Goal: Entertainment & Leisure: Browse casually

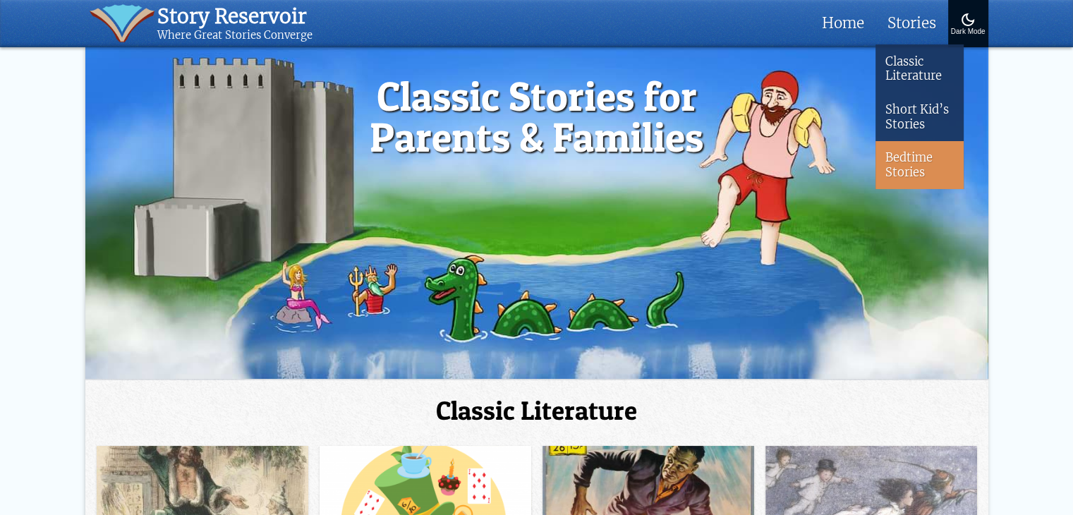
click at [905, 173] on link "Bedtime Stories" at bounding box center [919, 165] width 88 height 48
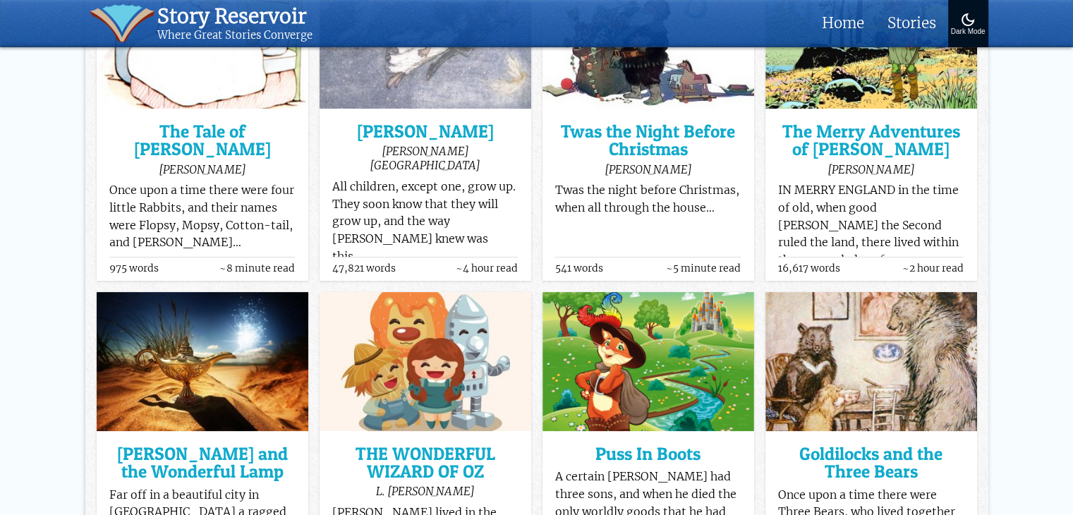
scroll to position [353, 0]
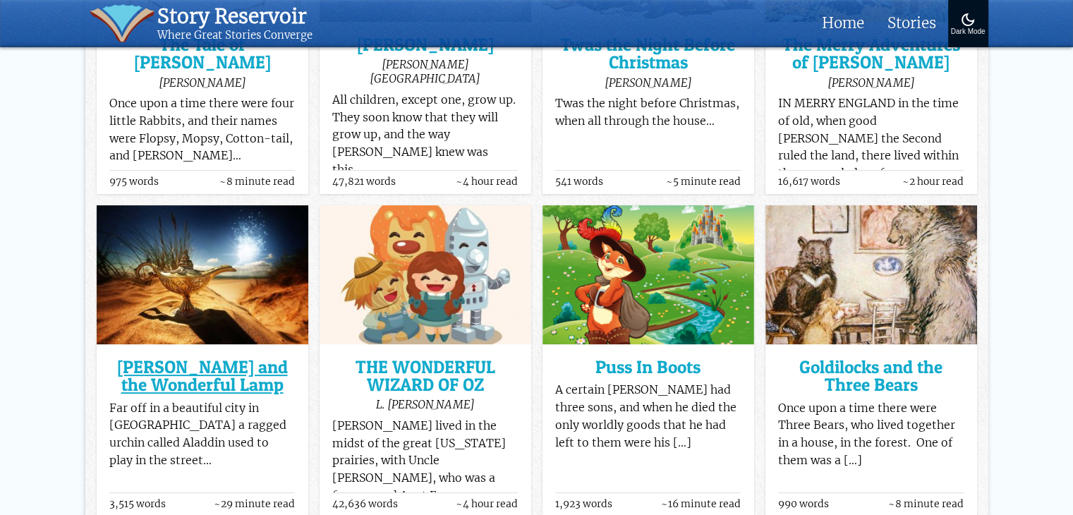
click at [190, 366] on h3 "[PERSON_NAME] and the Wonderful Lamp" at bounding box center [202, 376] width 186 height 36
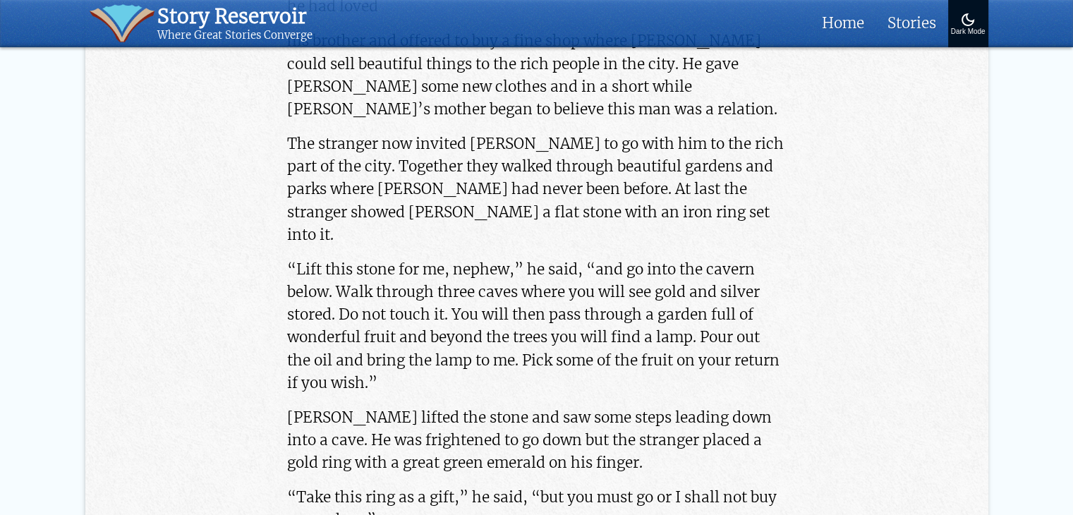
scroll to position [1270, 0]
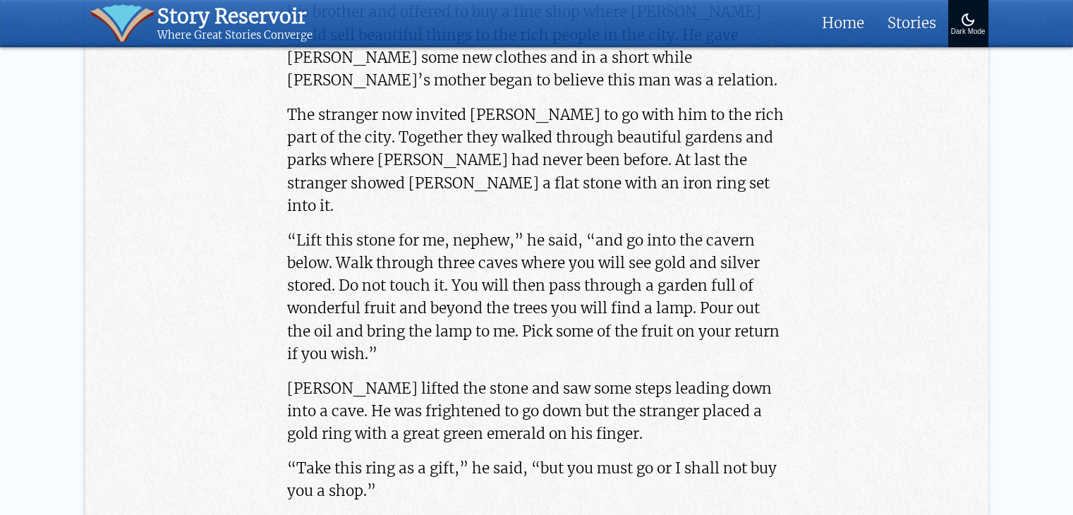
click at [547, 229] on p "“Lift this stone for me, nephew,” he said, “and go into the cavern below. Walk …" at bounding box center [536, 297] width 499 height 136
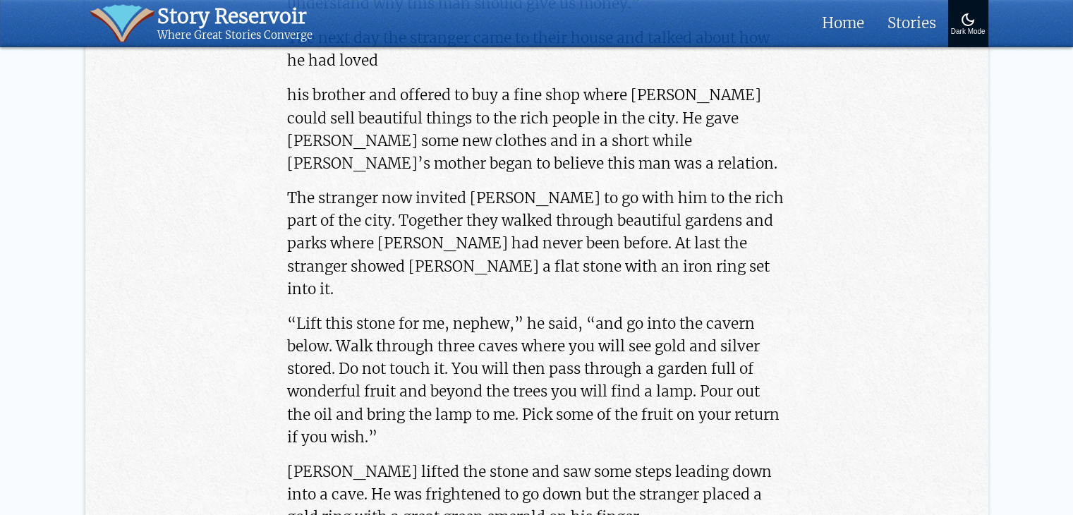
scroll to position [1129, 0]
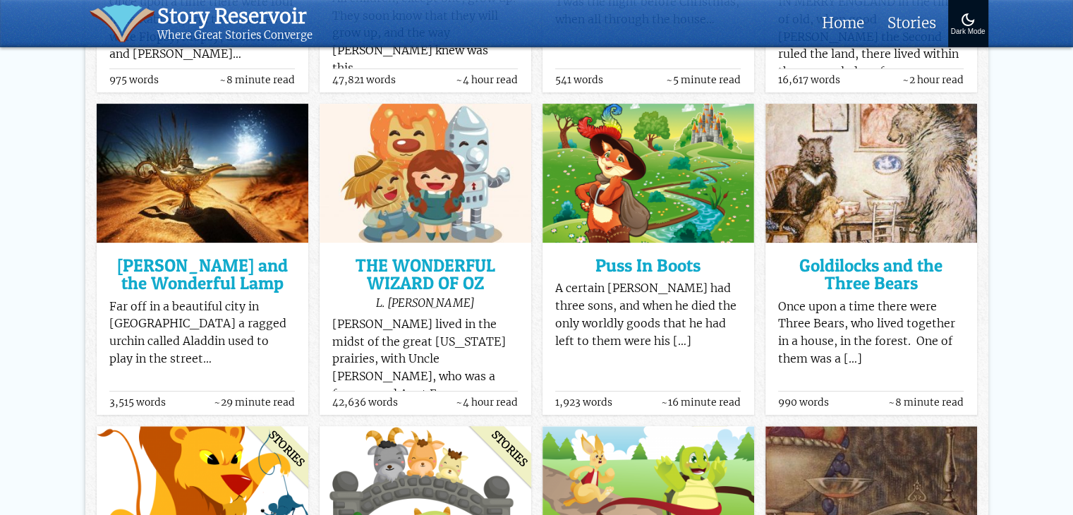
scroll to position [494, 0]
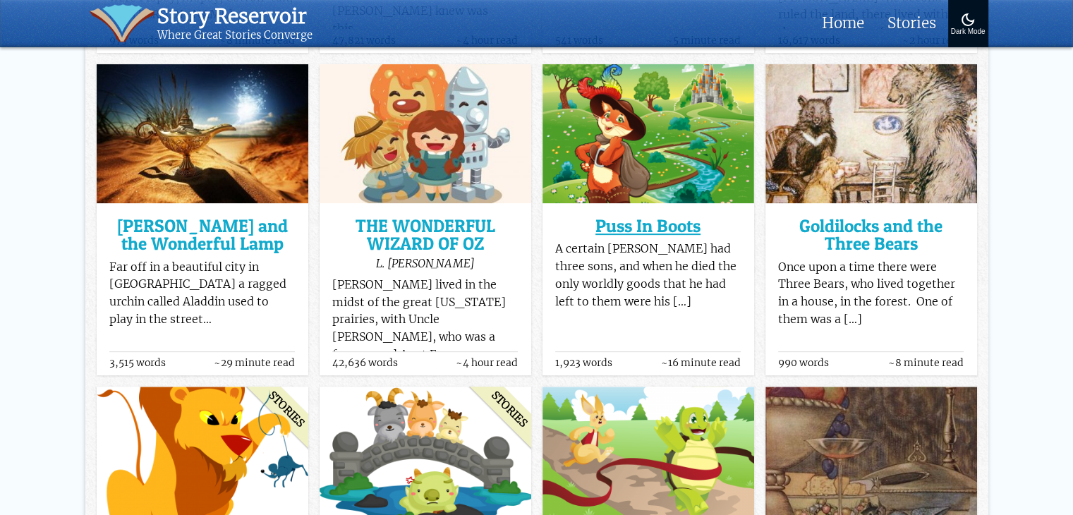
click at [677, 224] on h3 "Puss In Boots" at bounding box center [648, 226] width 186 height 18
click at [879, 222] on h3 "Goldilocks and the Three Bears" at bounding box center [871, 235] width 186 height 36
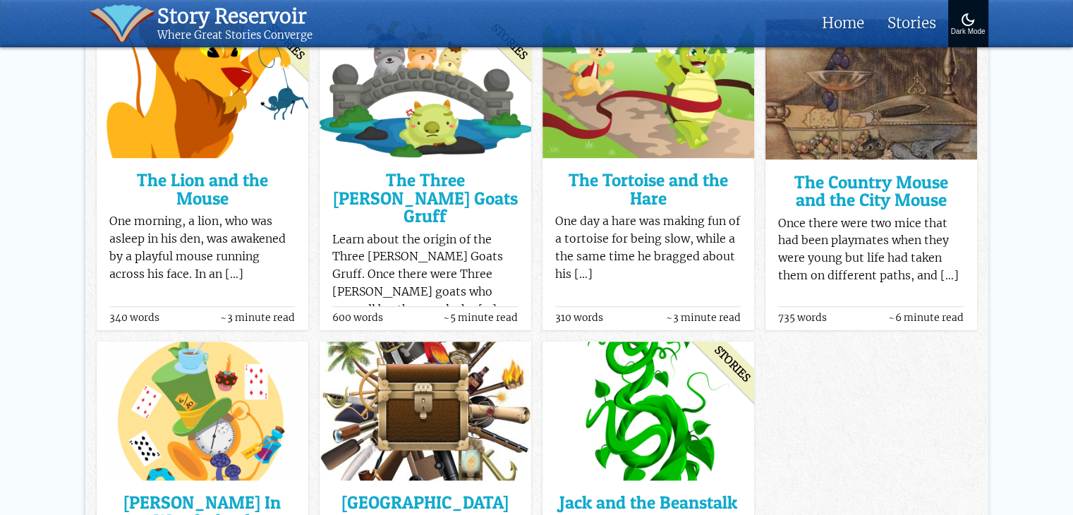
scroll to position [776, 0]
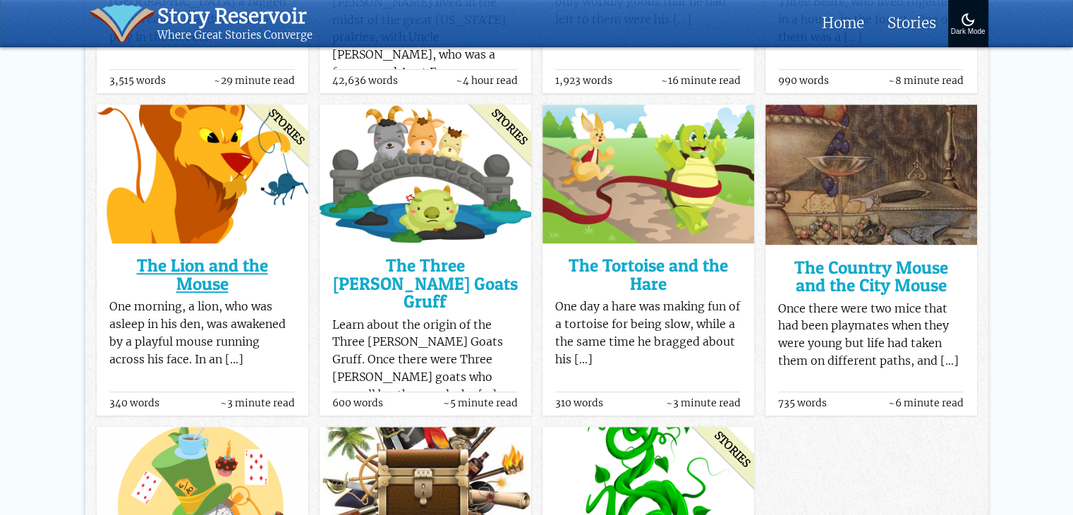
click at [201, 283] on h3 "The Lion and the Mouse" at bounding box center [202, 275] width 186 height 36
click at [662, 277] on h3 "The Tortoise and the Hare" at bounding box center [648, 275] width 186 height 36
click at [868, 261] on h3 "The Country Mouse and the City Mouse" at bounding box center [871, 277] width 186 height 36
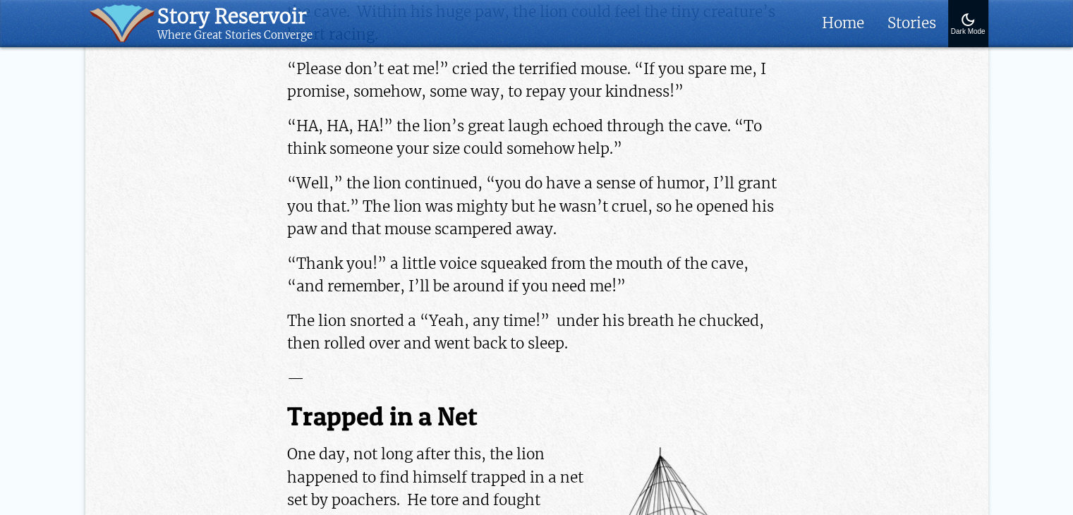
scroll to position [494, 0]
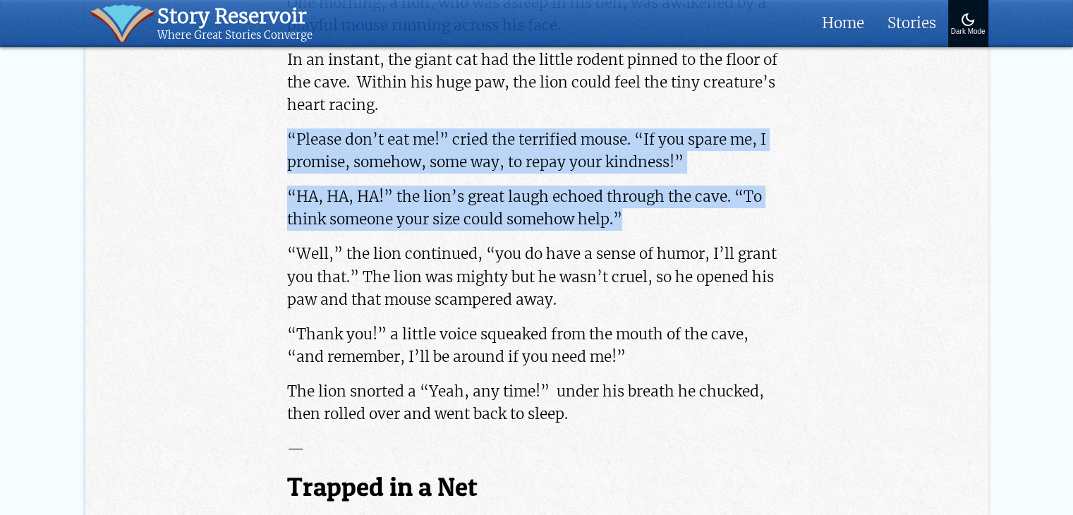
drag, startPoint x: 281, startPoint y: 135, endPoint x: 660, endPoint y: 227, distance: 389.8
copy div "“Please don’t eat me!” cried the terrified mouse. “If you spare me, I promise, …"
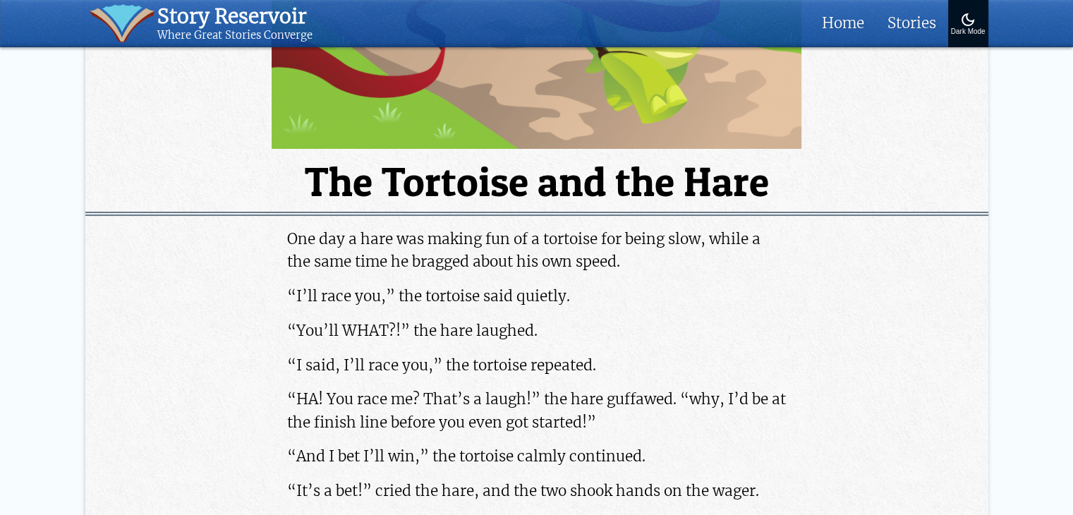
scroll to position [282, 0]
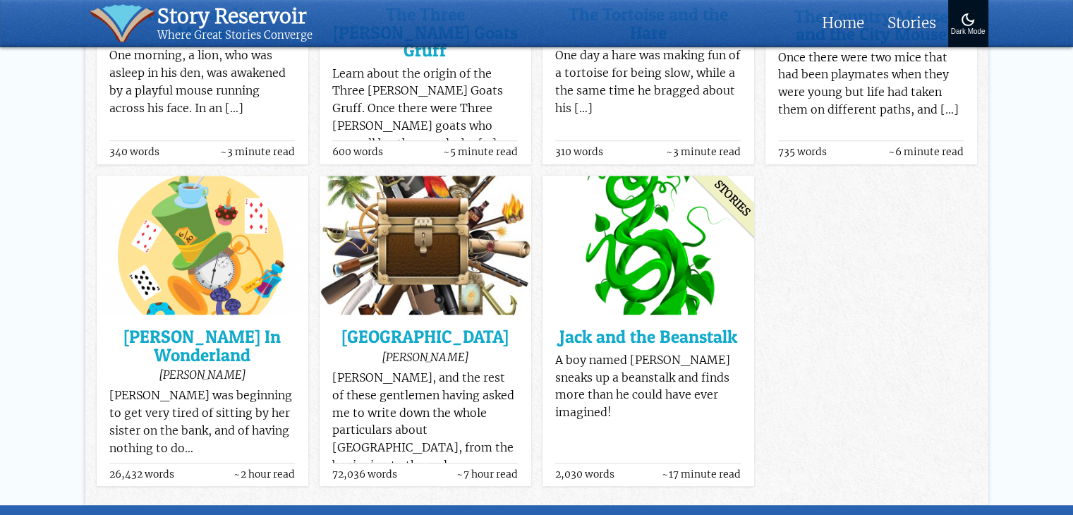
scroll to position [1080, 0]
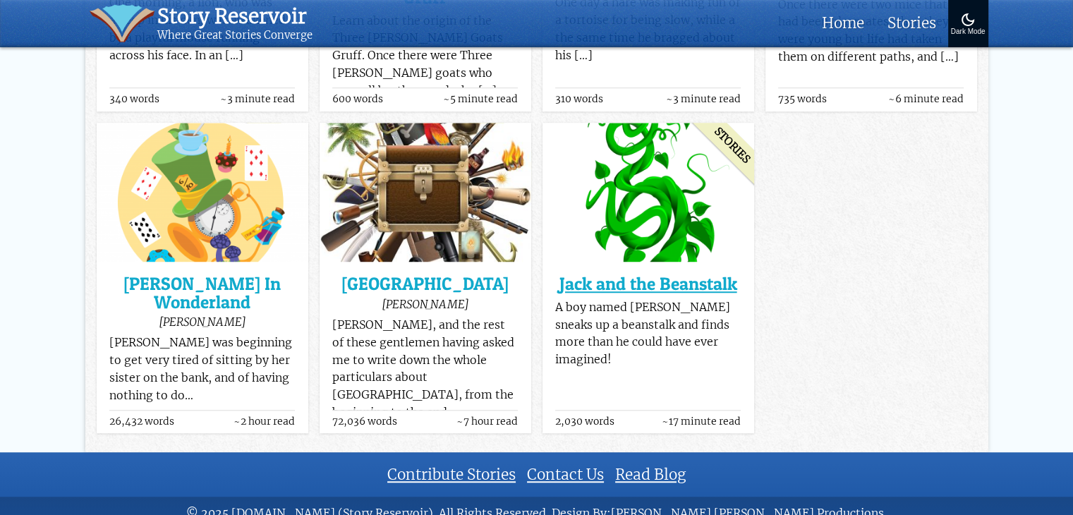
click at [645, 275] on h3 "Jack and the Beanstalk" at bounding box center [648, 284] width 186 height 18
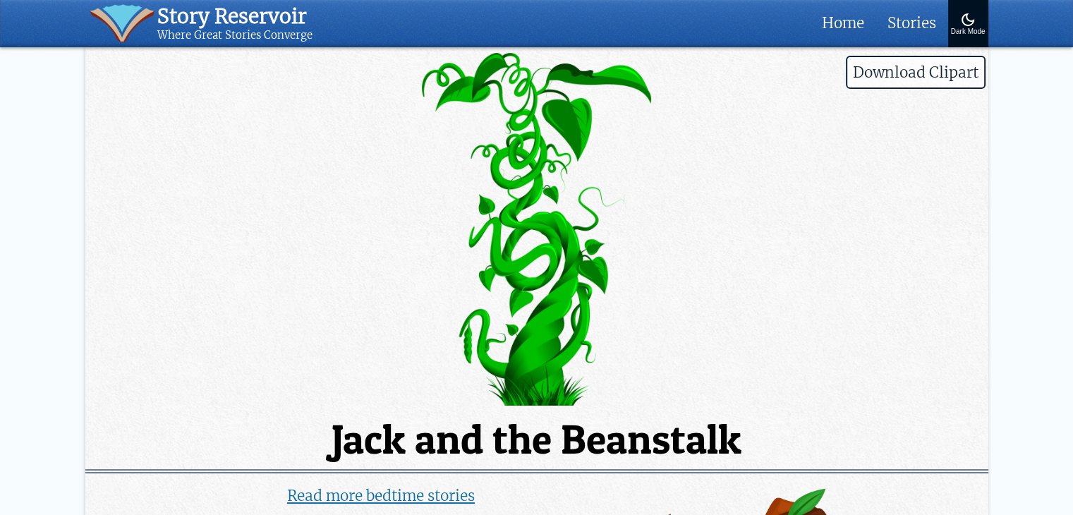
click at [203, 135] on img at bounding box center [536, 229] width 903 height 353
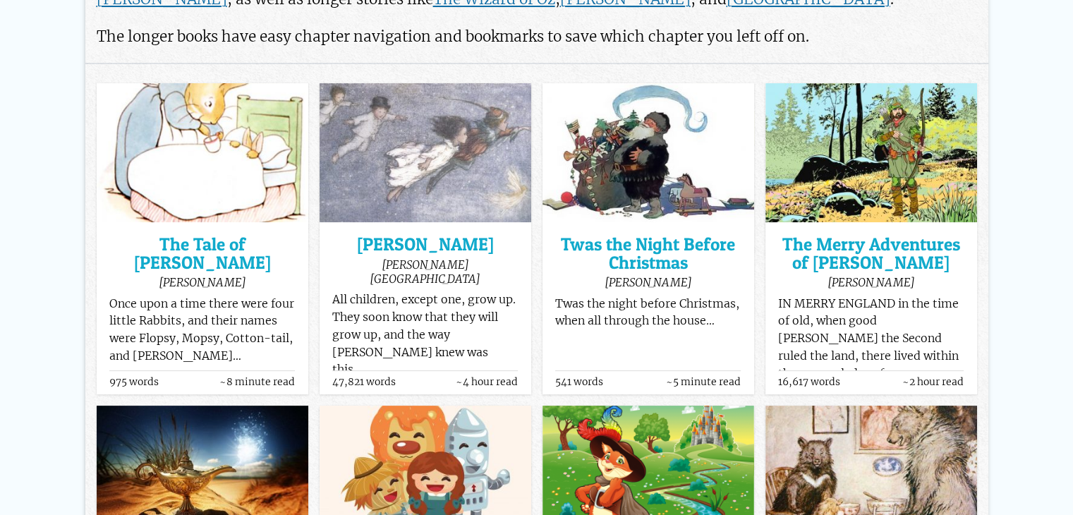
scroll to position [282, 0]
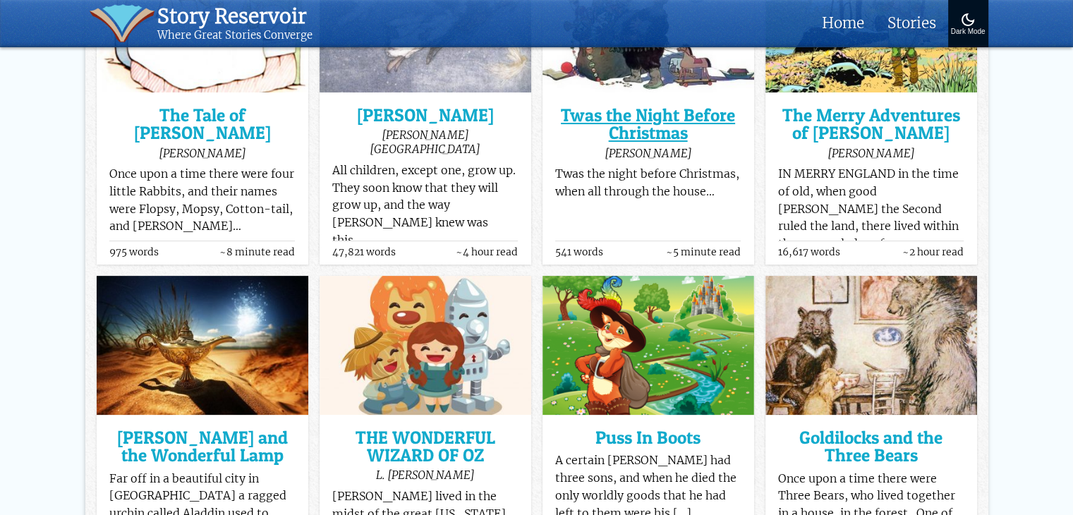
click at [648, 114] on h3 "Twas the Night Before Christmas" at bounding box center [648, 125] width 186 height 36
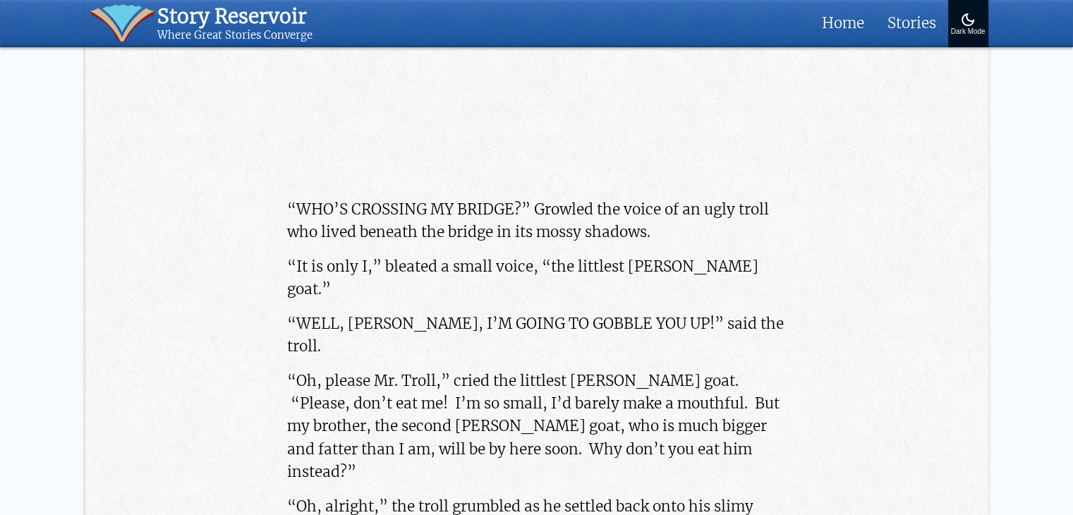
scroll to position [988, 0]
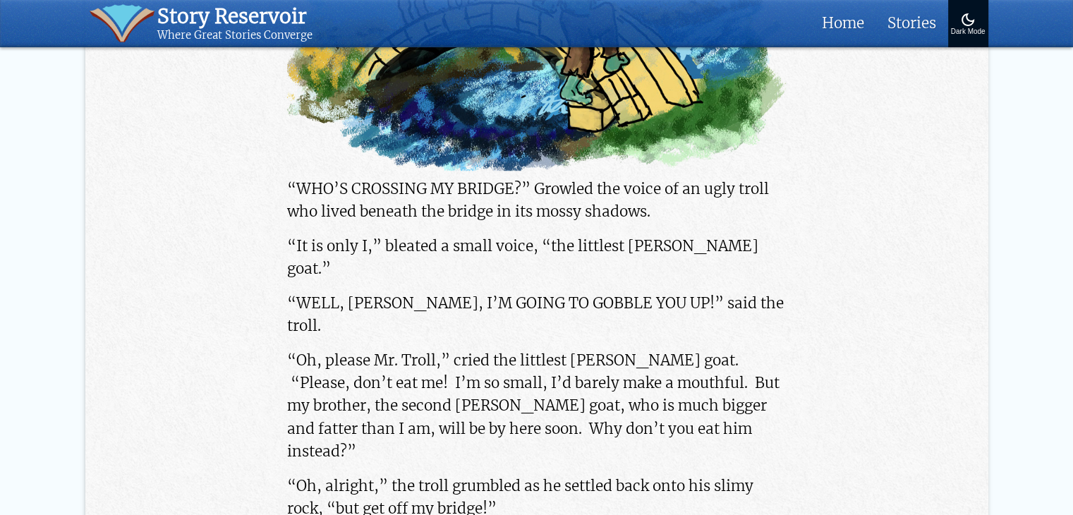
drag, startPoint x: 289, startPoint y: 280, endPoint x: 368, endPoint y: 306, distance: 83.2
click at [368, 306] on p "“WELL, LITTLE BILLY GOAT, I’M GOING TO GOBBLE YOU UP!” said the troll." at bounding box center [536, 314] width 499 height 45
copy p "“WELL, LITTLE BILLY GOAT, I’M GOING TO GOBBLE YOU UP!” said the troll."
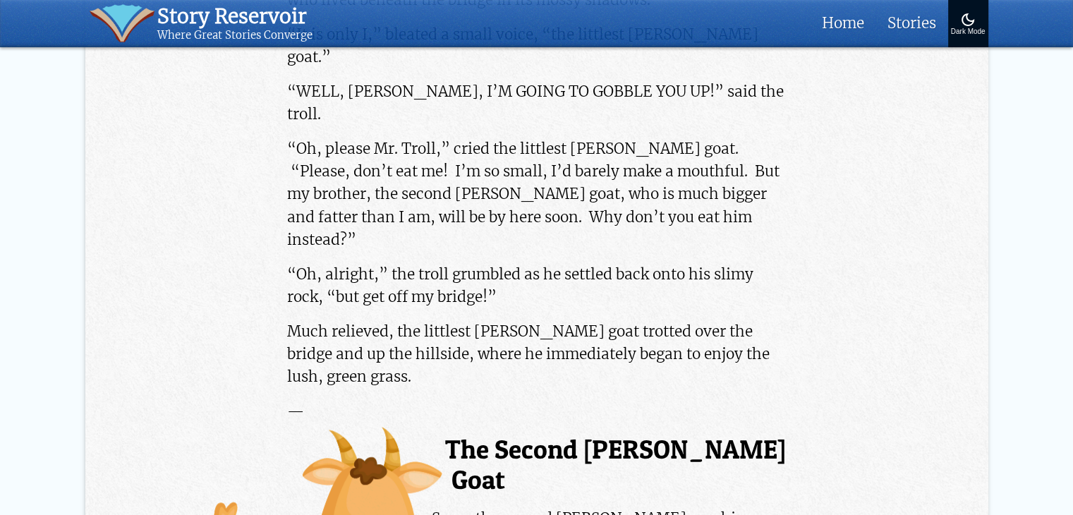
click at [446, 161] on p "“Oh, please Mr. Troll,” cried the littlest billy goat. “Please, don’t eat me! I…" at bounding box center [536, 195] width 499 height 114
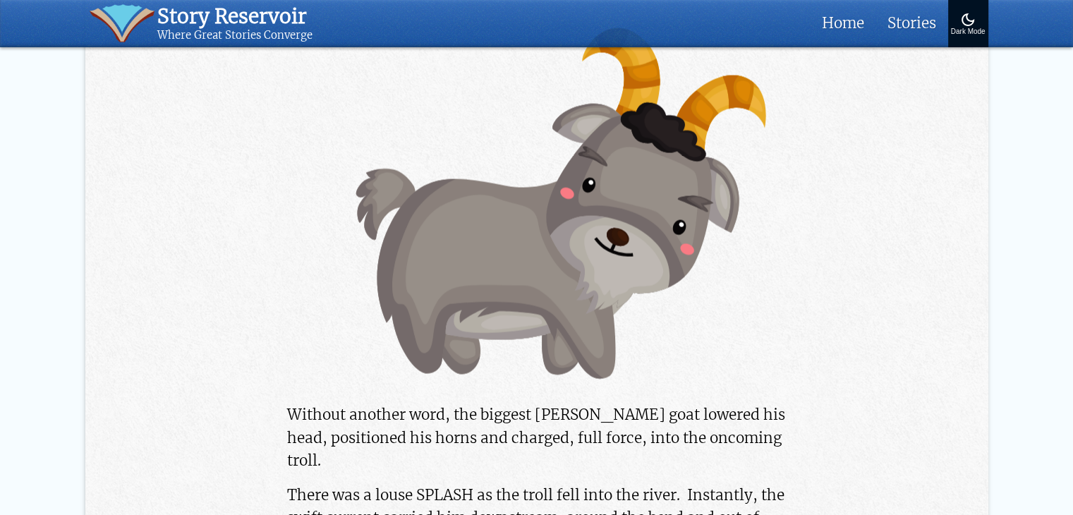
scroll to position [2751, 0]
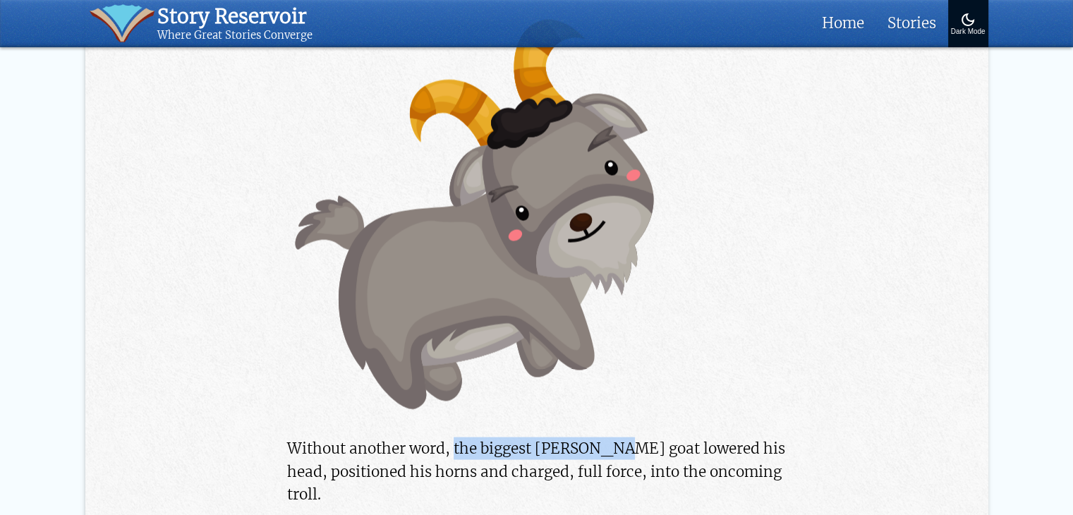
drag, startPoint x: 452, startPoint y: 252, endPoint x: 602, endPoint y: 253, distance: 149.6
click at [602, 437] on p "Without another word, the biggest billy goat lowered his head, positioned his h…" at bounding box center [536, 471] width 499 height 68
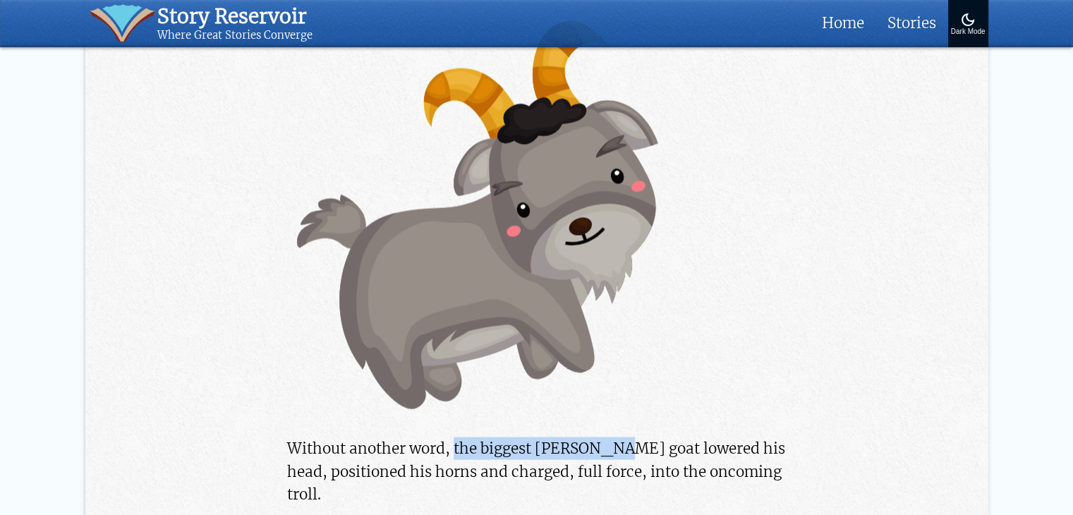
copy p "the biggest billy goat"
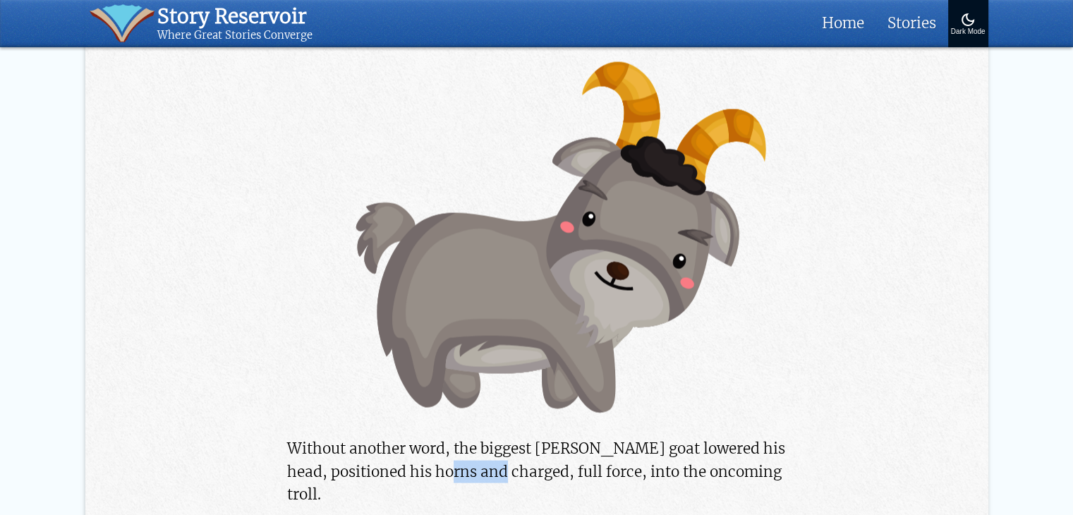
drag, startPoint x: 466, startPoint y: 272, endPoint x: 526, endPoint y: 272, distance: 59.3
click at [526, 437] on p "Without another word, the biggest billy goat lowered his head, positioned his h…" at bounding box center [536, 471] width 499 height 68
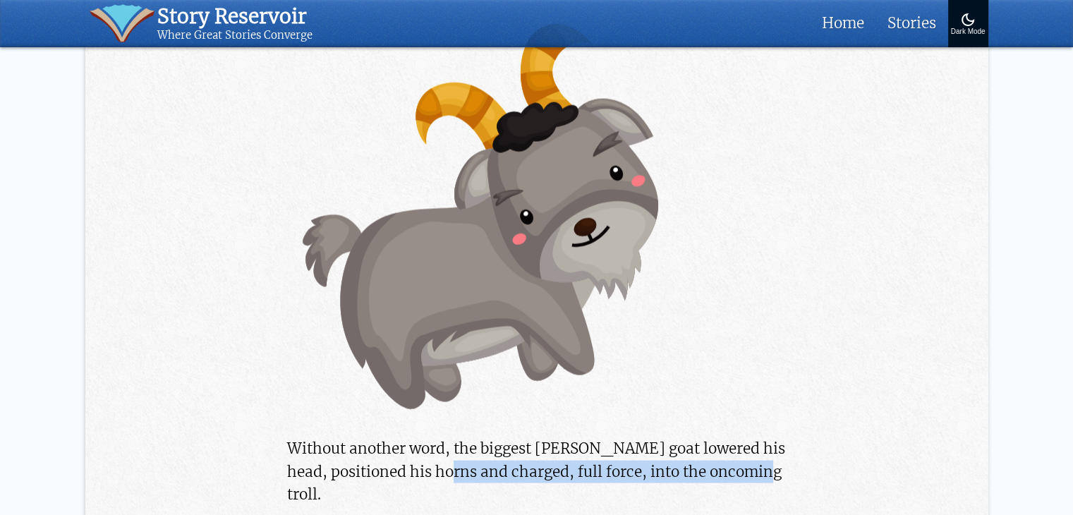
drag, startPoint x: 468, startPoint y: 277, endPoint x: 786, endPoint y: 277, distance: 317.4
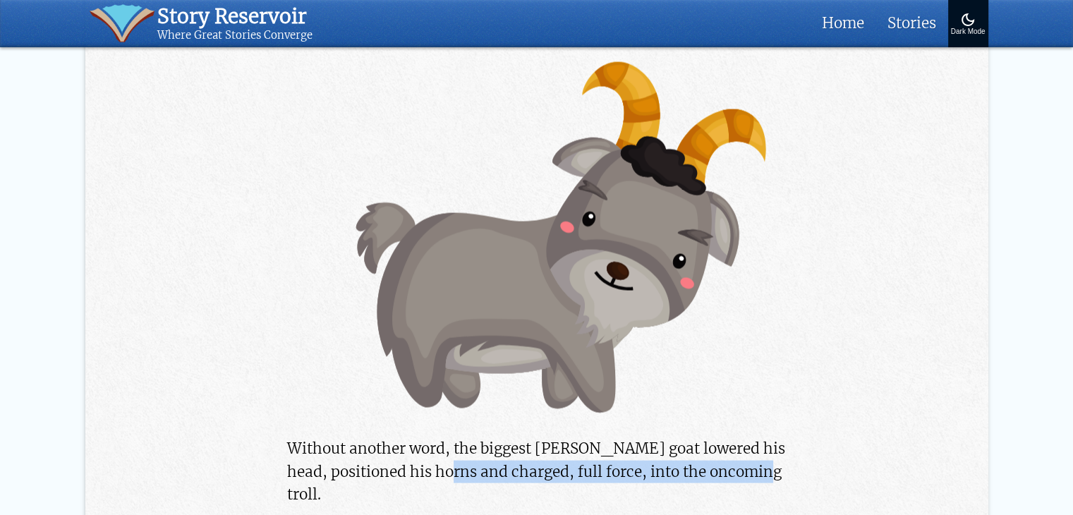
copy p "charged, full force, into the oncoming troll."
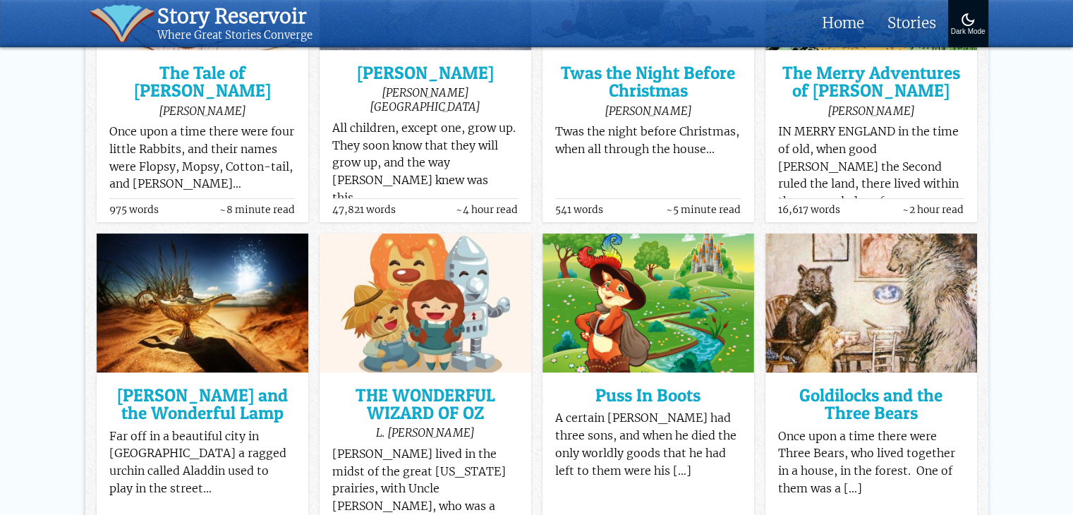
scroll to position [212, 0]
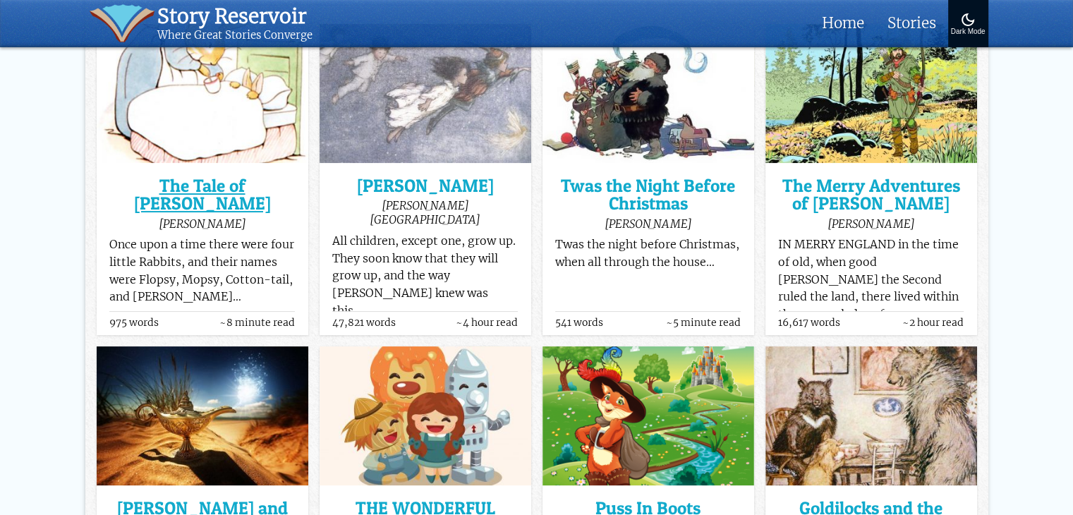
click at [206, 188] on h3 "The Tale of [PERSON_NAME]" at bounding box center [202, 195] width 186 height 36
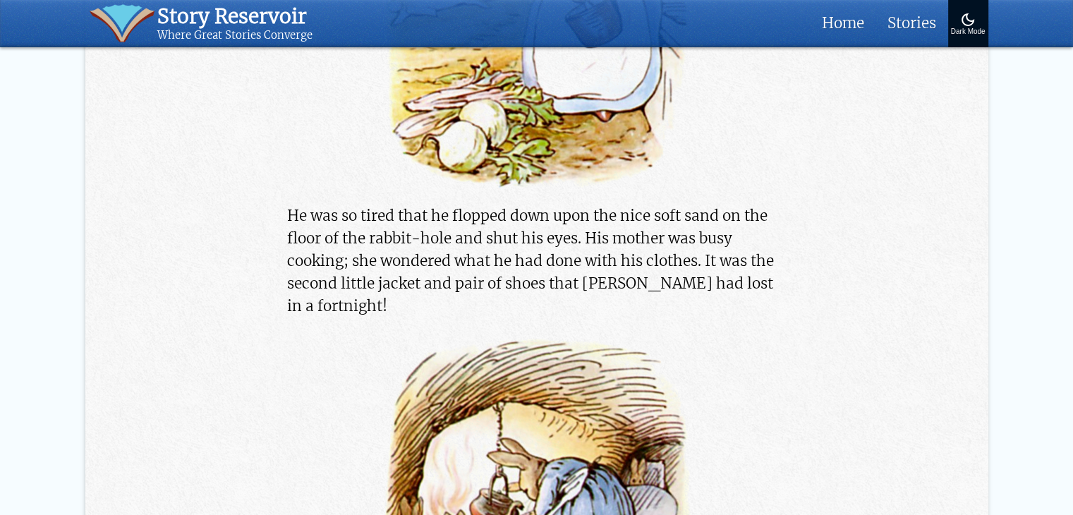
scroll to position [11357, 0]
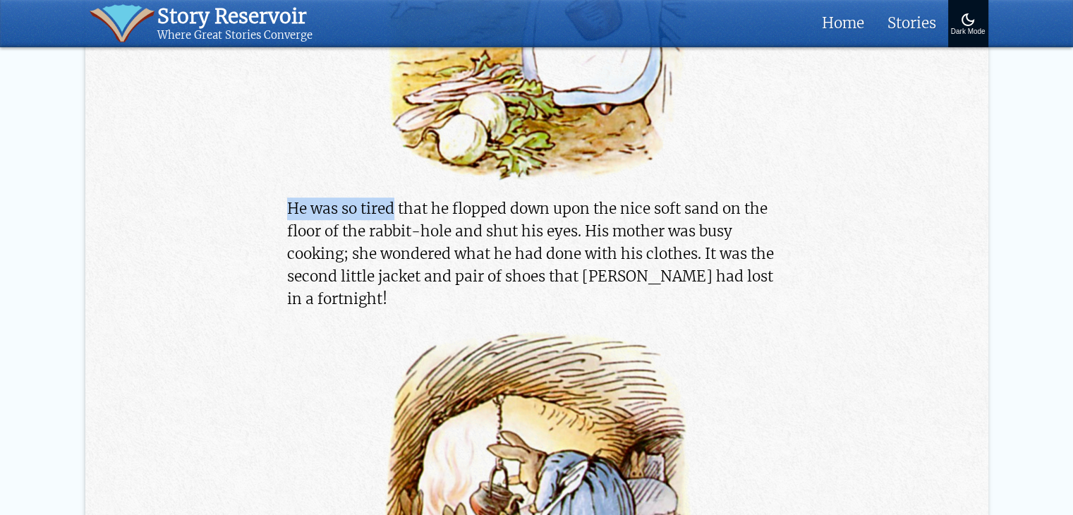
drag, startPoint x: 267, startPoint y: 156, endPoint x: 392, endPoint y: 164, distance: 124.4
click at [291, 210] on p "He was so tired that he flopped down upon the nice soft sand on the floor of th…" at bounding box center [536, 255] width 499 height 114
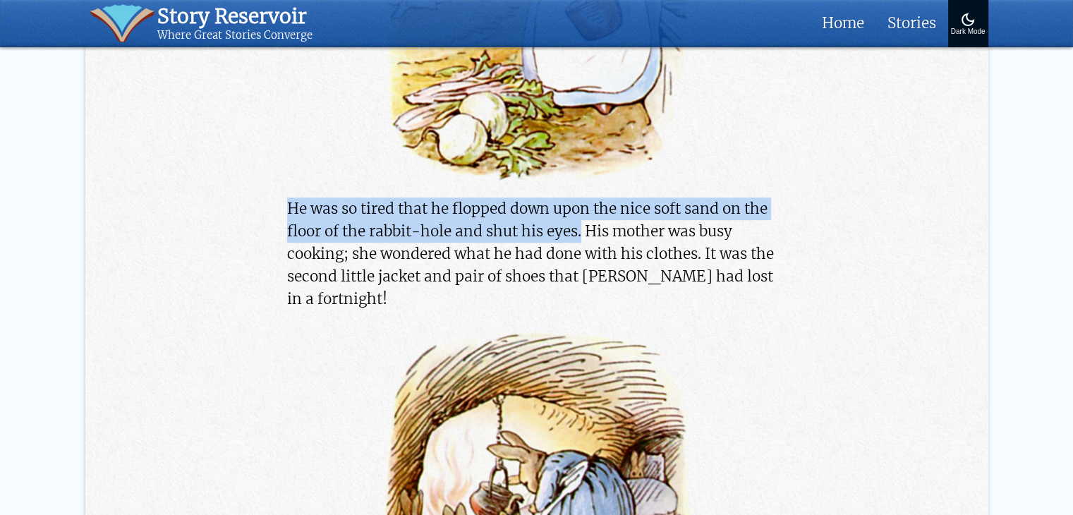
drag, startPoint x: 266, startPoint y: 157, endPoint x: 584, endPoint y: 188, distance: 319.7
click at [680, 322] on img at bounding box center [536, 500] width 315 height 356
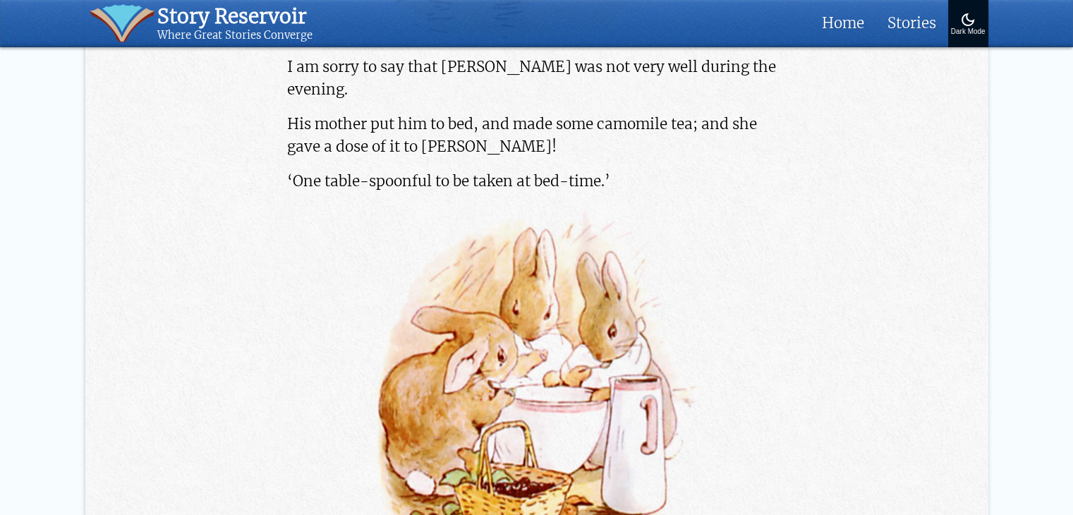
click at [688, 291] on img at bounding box center [536, 393] width 331 height 377
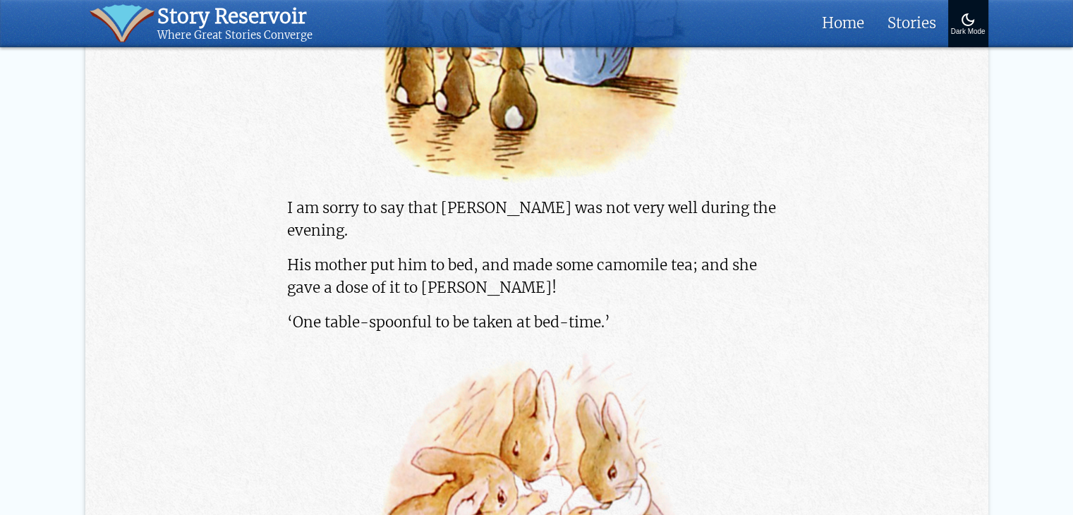
scroll to position [11781, 0]
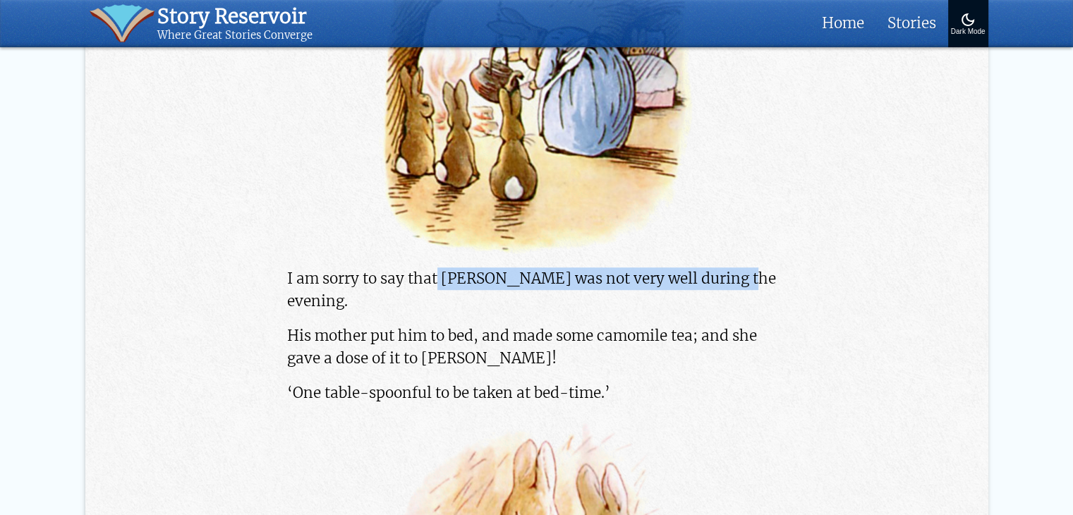
drag, startPoint x: 439, startPoint y: 210, endPoint x: 725, endPoint y: 217, distance: 286.5
click at [725, 267] on p "I am sorry to say that Peter was not very well during the evening." at bounding box center [536, 289] width 499 height 45
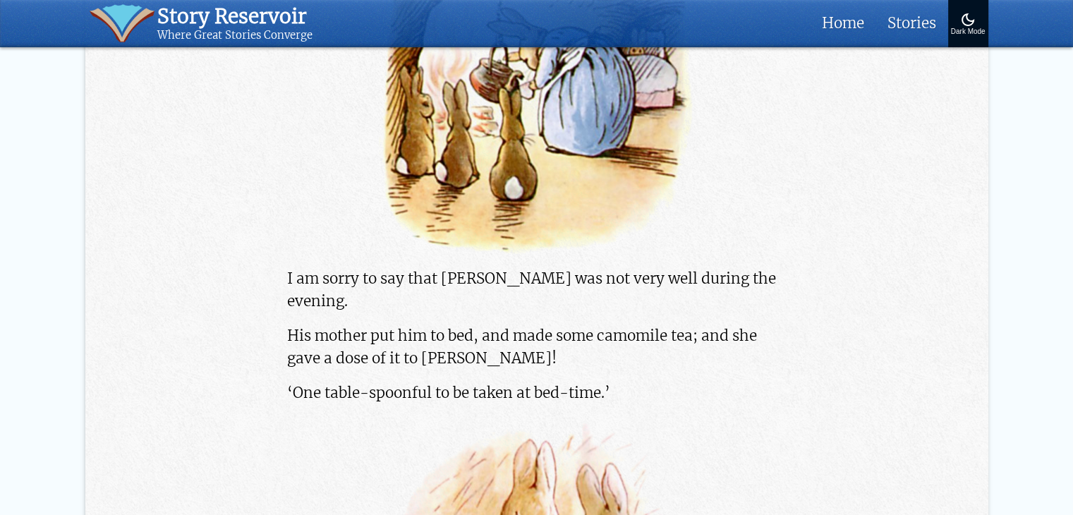
click at [635, 324] on p "His mother put him to bed, and made some camomile tea; and she gave a dose of i…" at bounding box center [536, 346] width 499 height 45
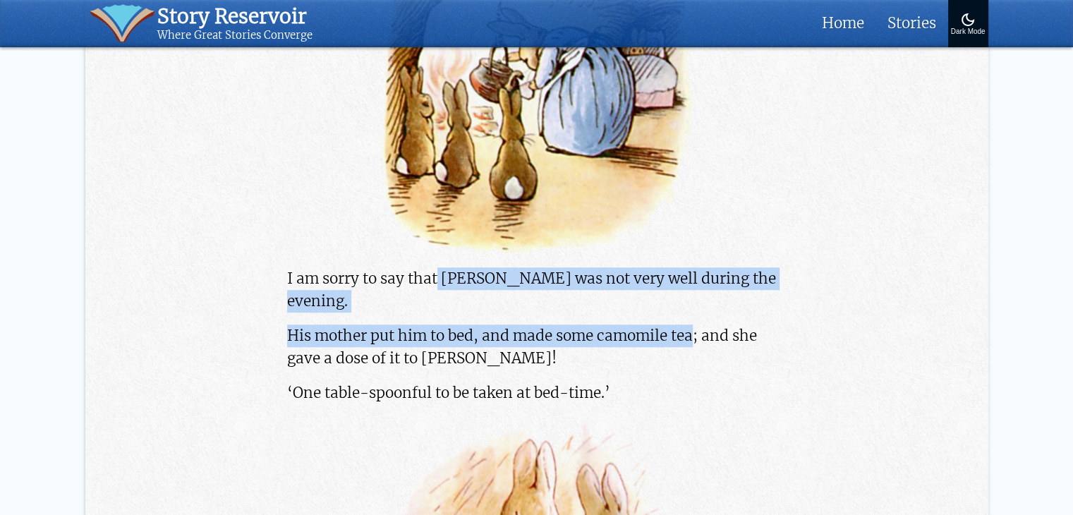
drag, startPoint x: 439, startPoint y: 207, endPoint x: 695, endPoint y: 255, distance: 259.7
copy div "Peter was not very well during the evening. His mother put him to bed, and made…"
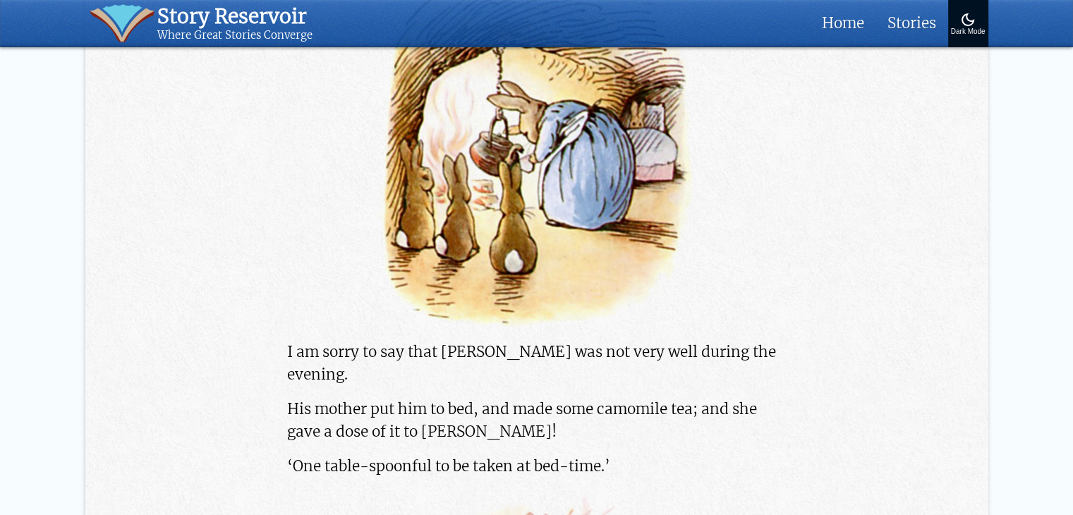
scroll to position [11639, 0]
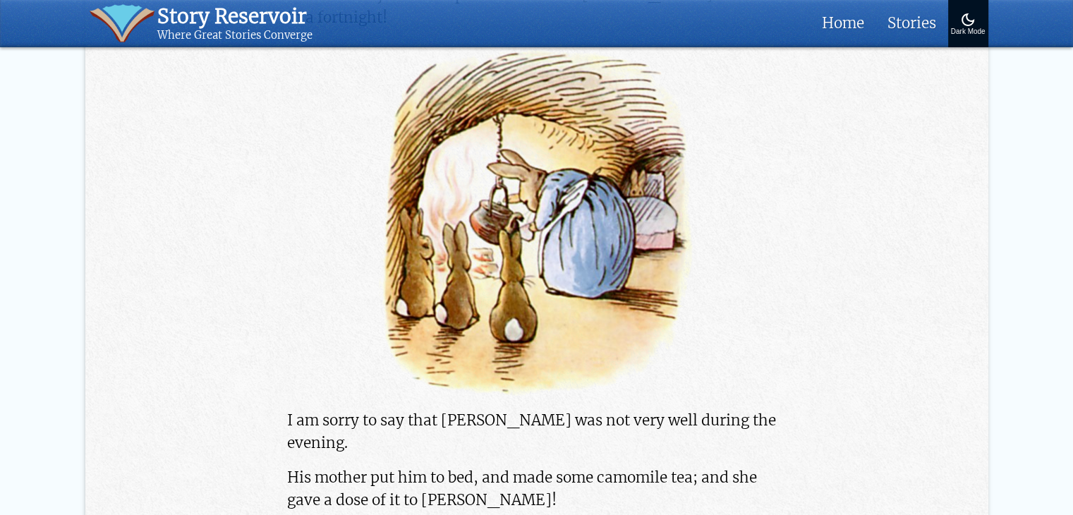
scroll to position [11639, 0]
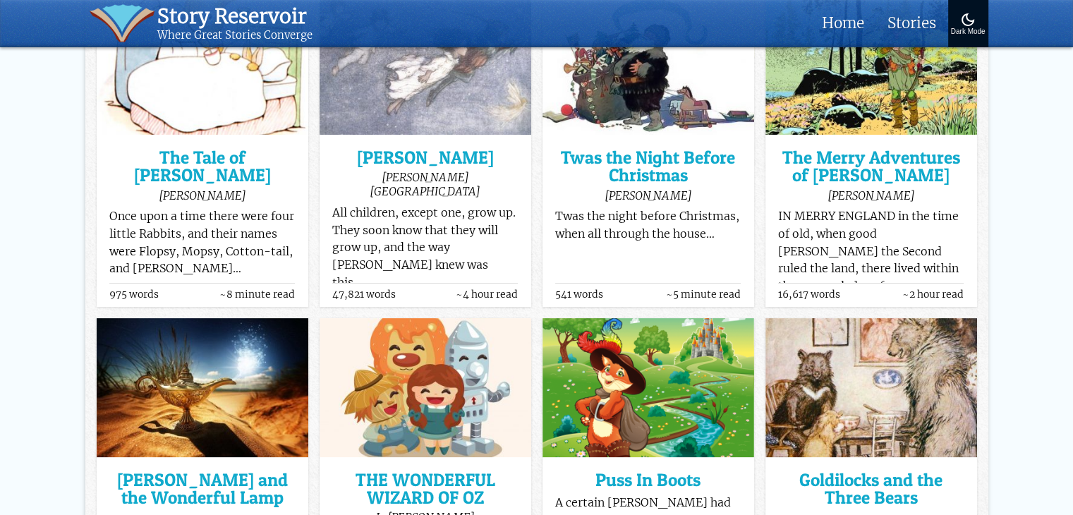
scroll to position [353, 0]
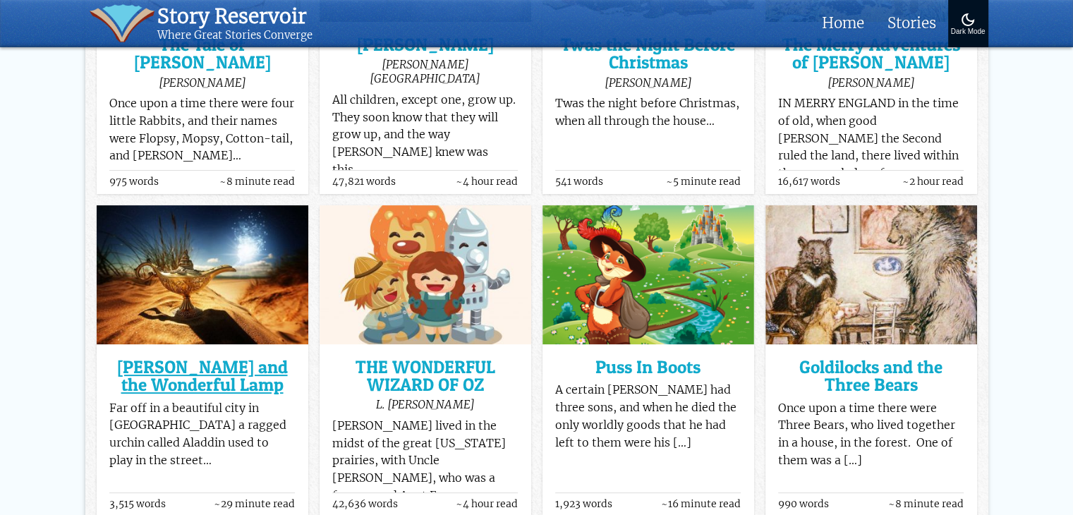
click at [176, 365] on h3 "[PERSON_NAME] and the Wonderful Lamp" at bounding box center [202, 376] width 186 height 36
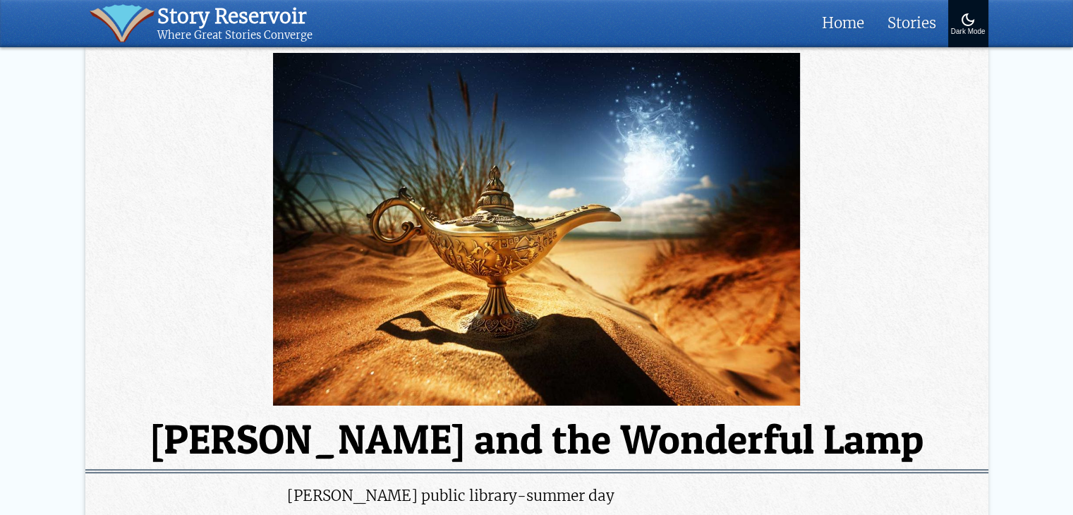
click at [141, 164] on img at bounding box center [536, 229] width 903 height 353
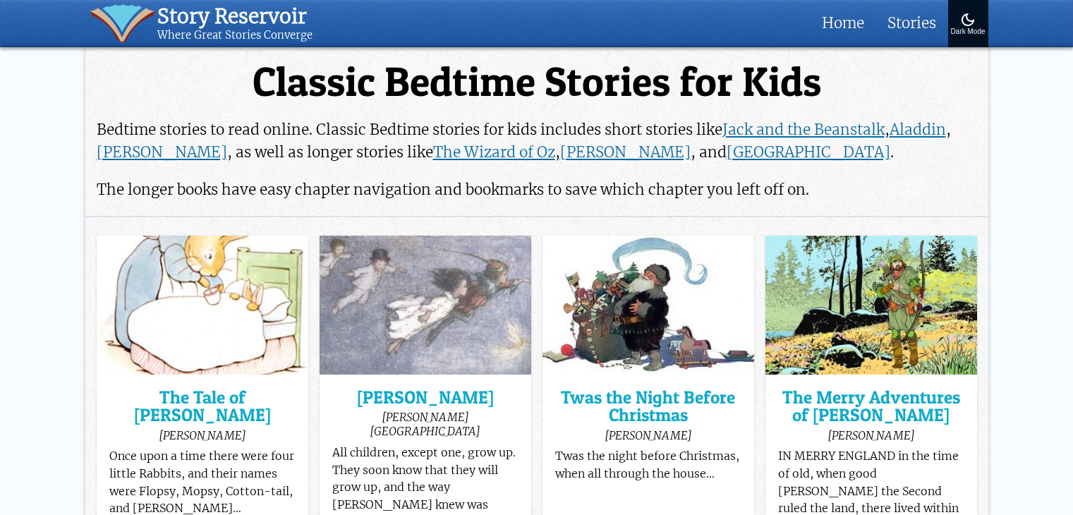
scroll to position [353, 0]
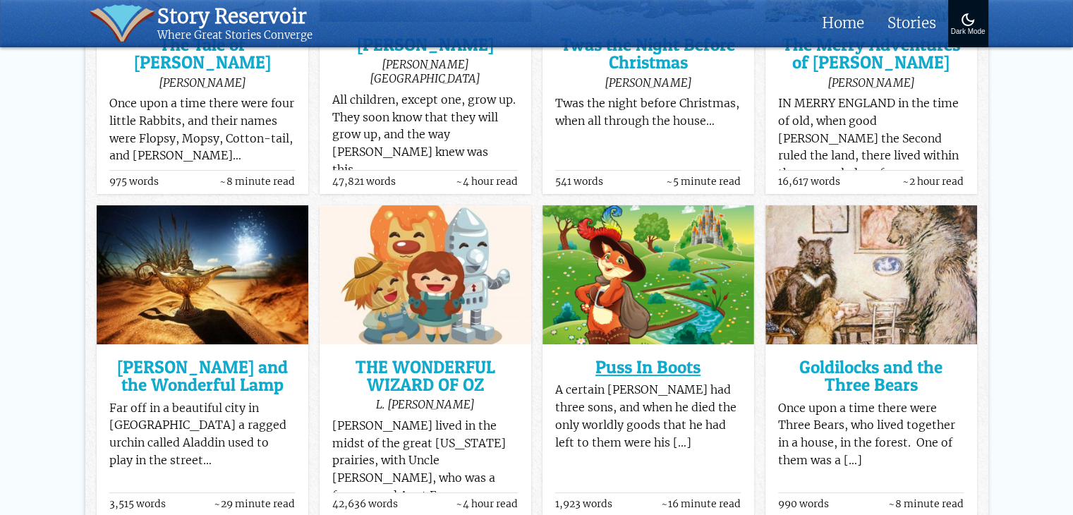
click at [643, 370] on h3 "Puss In Boots" at bounding box center [648, 367] width 186 height 18
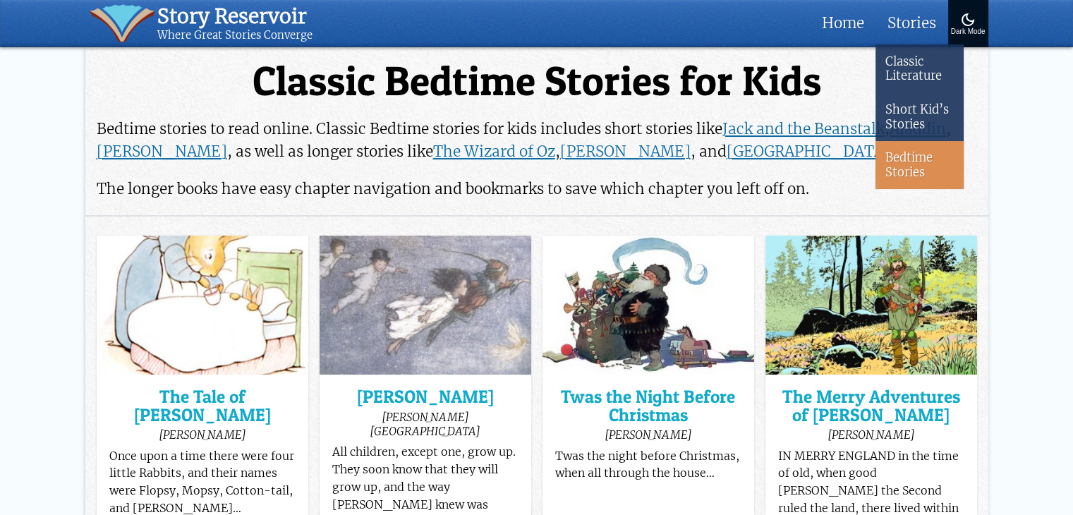
click at [916, 145] on link "Bedtime Stories" at bounding box center [919, 165] width 88 height 48
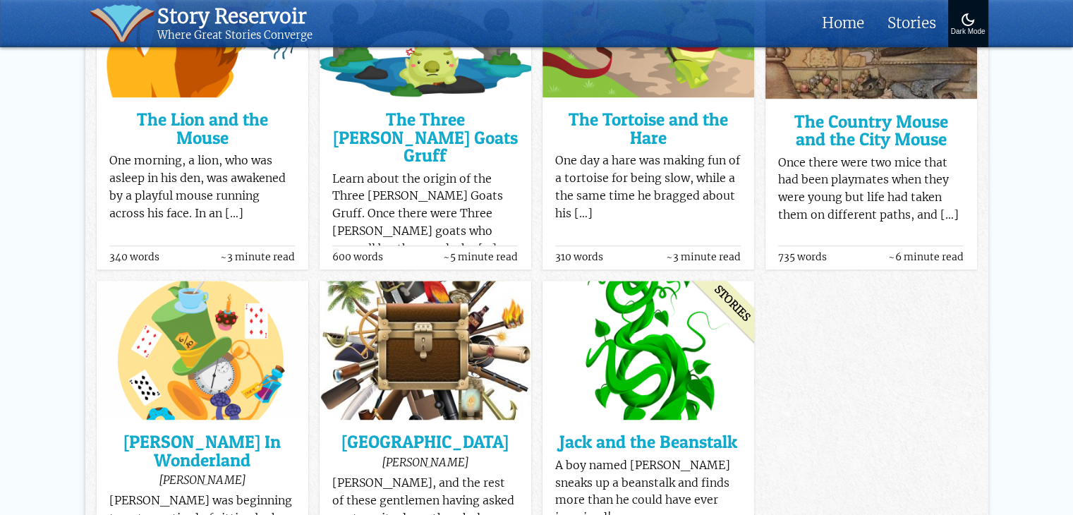
scroll to position [1080, 0]
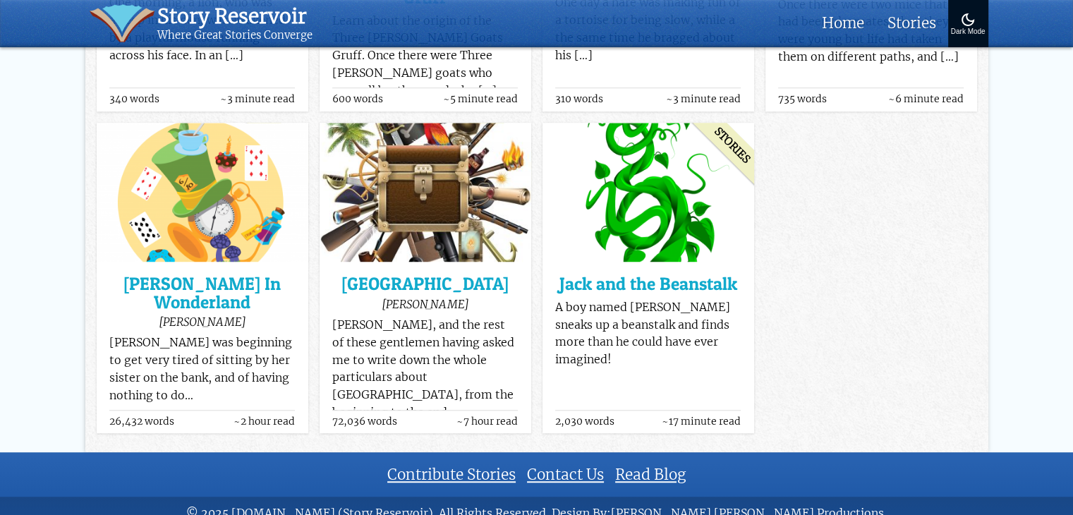
click at [583, 272] on div "stories Jack and the Beanstalk A boy named [PERSON_NAME] sneaks up a beanstalk …" at bounding box center [648, 323] width 186 height 103
click at [584, 275] on h3 "Jack and the Beanstalk" at bounding box center [648, 284] width 186 height 18
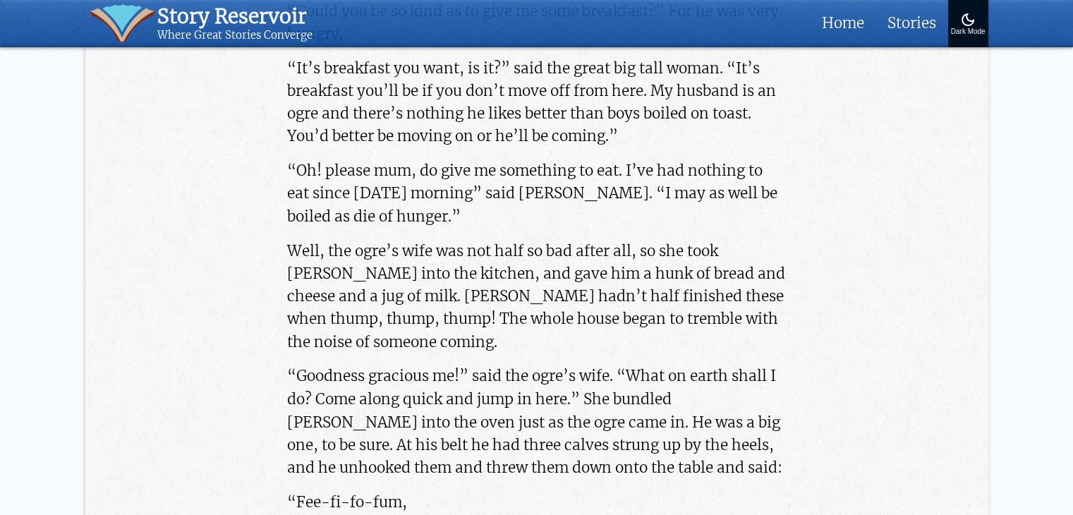
scroll to position [2328, 0]
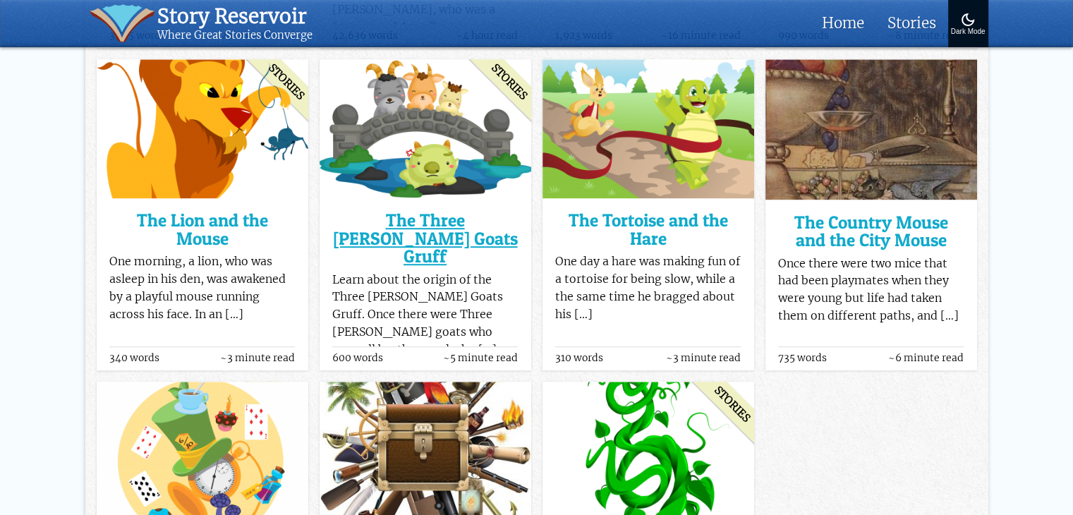
scroll to position [797, 0]
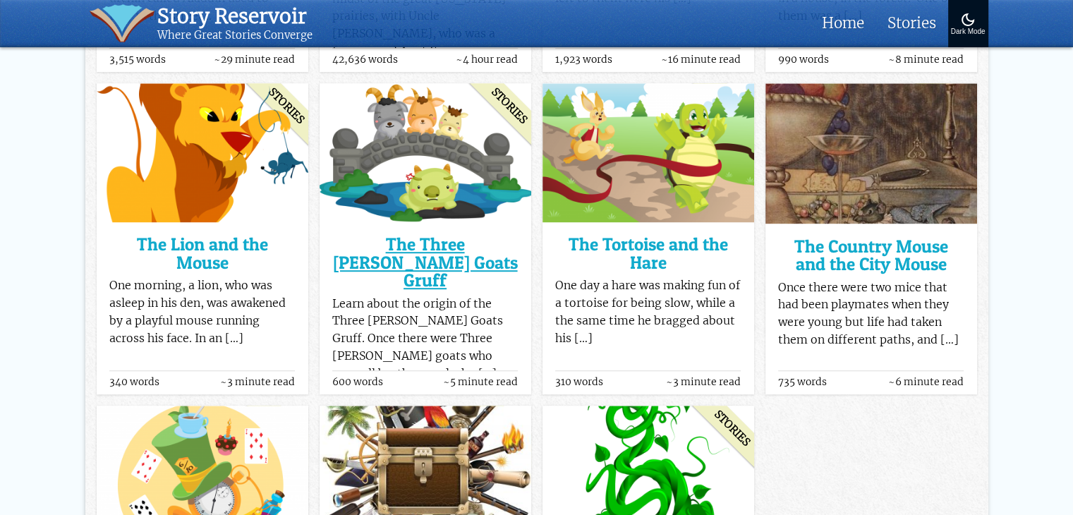
click at [440, 255] on h3 "The Three [PERSON_NAME] Goats Gruff" at bounding box center [425, 263] width 186 height 54
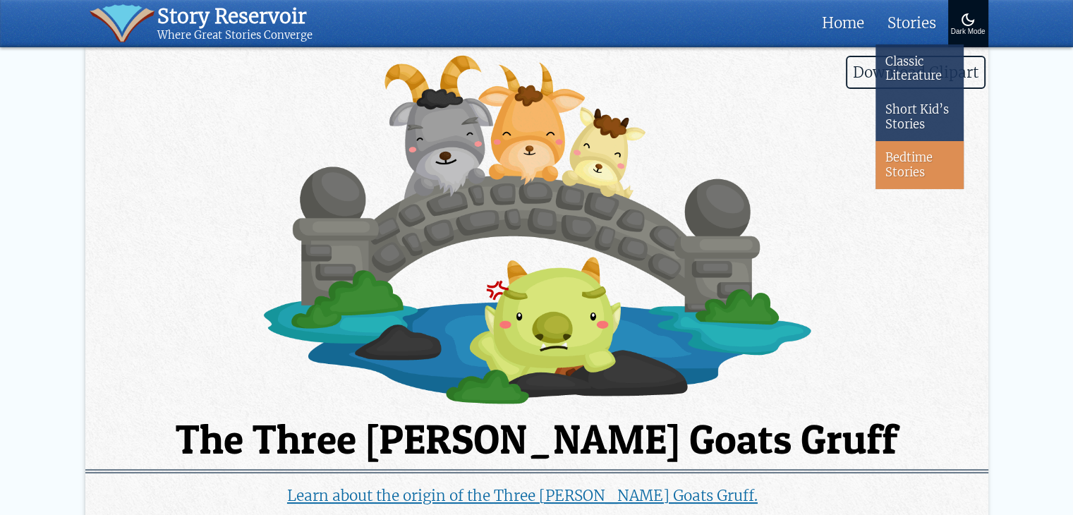
click at [904, 164] on link "Bedtime Stories" at bounding box center [919, 165] width 88 height 48
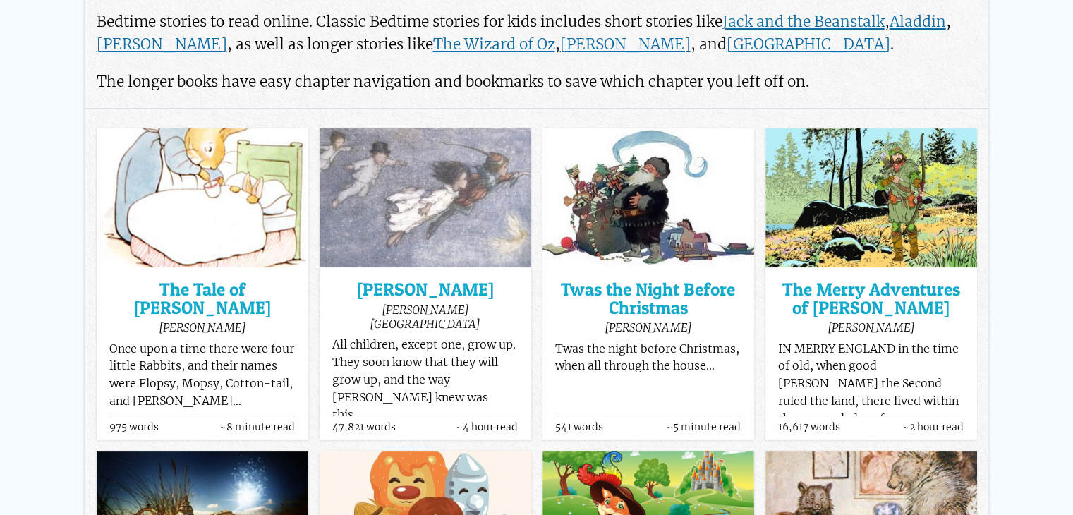
scroll to position [141, 0]
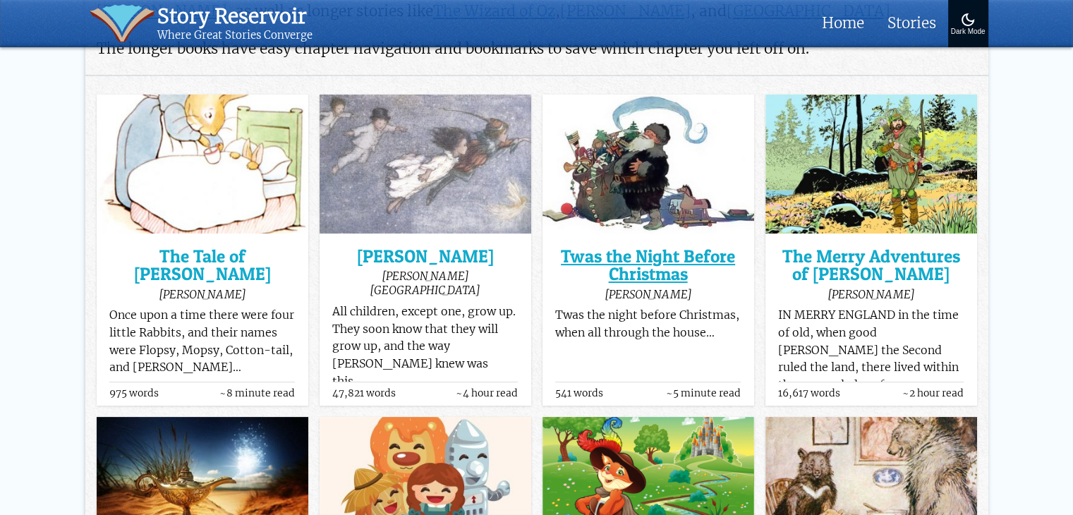
click at [683, 272] on h3 "Twas the Night Before Christmas" at bounding box center [648, 266] width 186 height 36
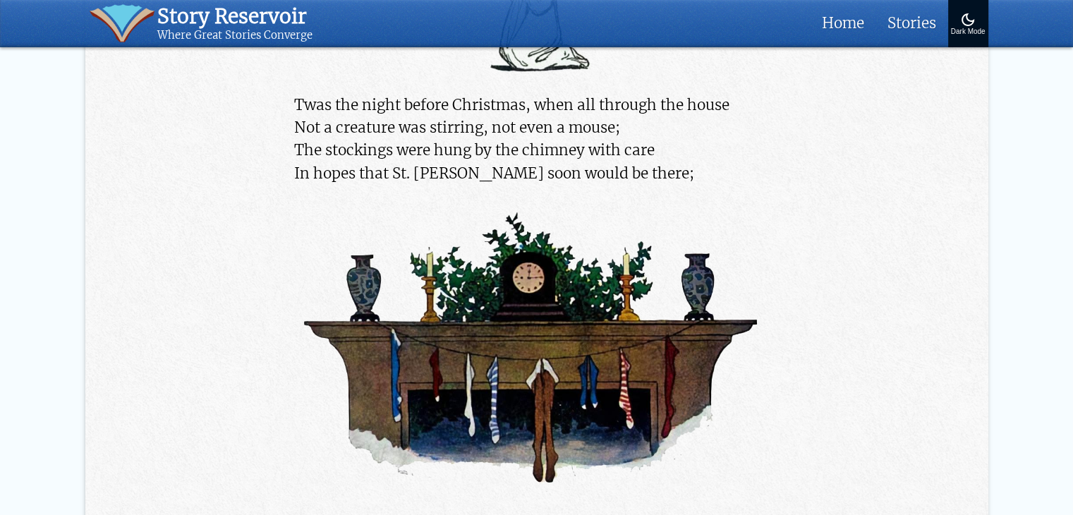
scroll to position [705, 0]
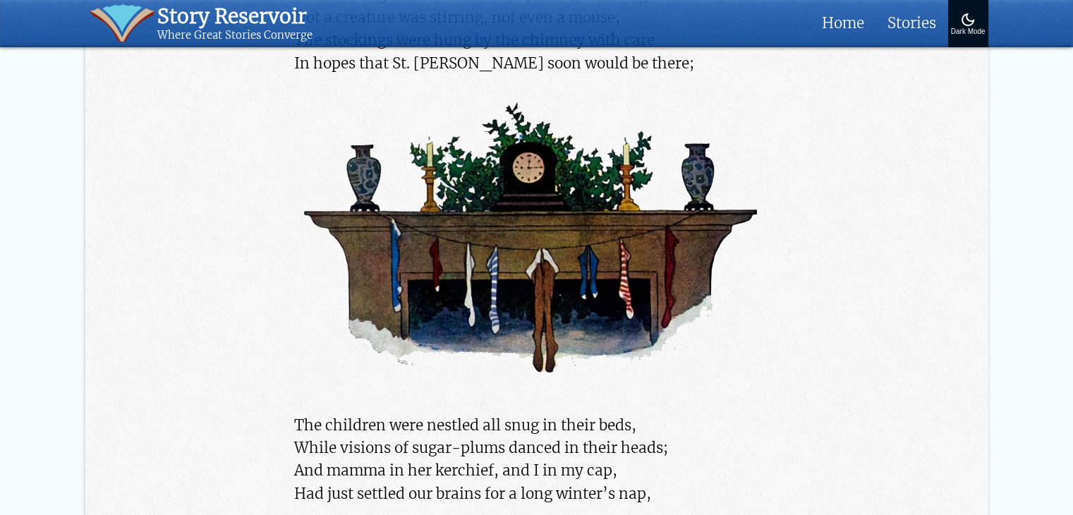
click at [965, 30] on div "Dark Mode" at bounding box center [968, 32] width 35 height 8
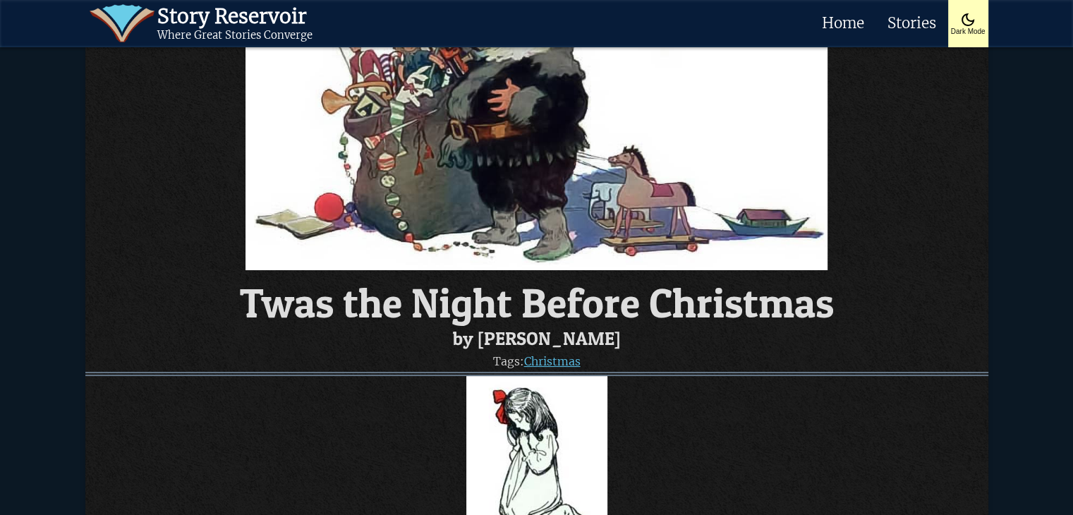
scroll to position [0, 0]
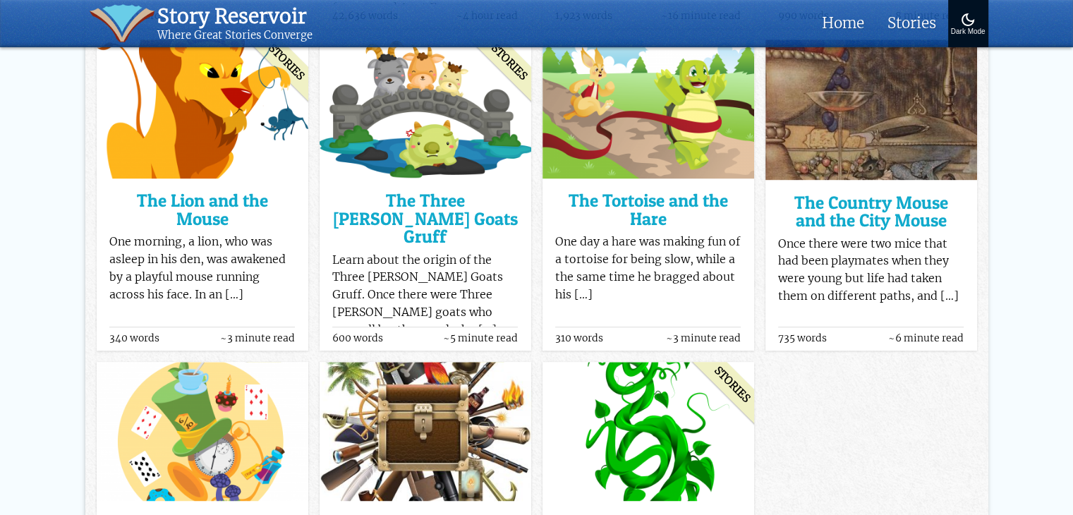
scroll to position [776, 0]
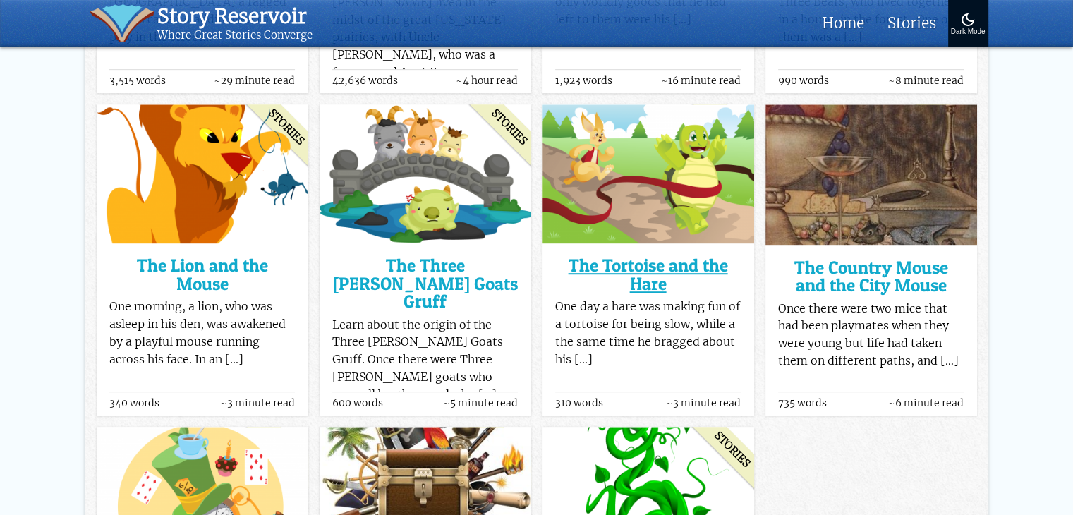
click at [648, 283] on h3 "The Tortoise and the Hare" at bounding box center [648, 275] width 186 height 36
click at [396, 278] on h3 "The Three [PERSON_NAME] Goats Gruff" at bounding box center [425, 284] width 186 height 54
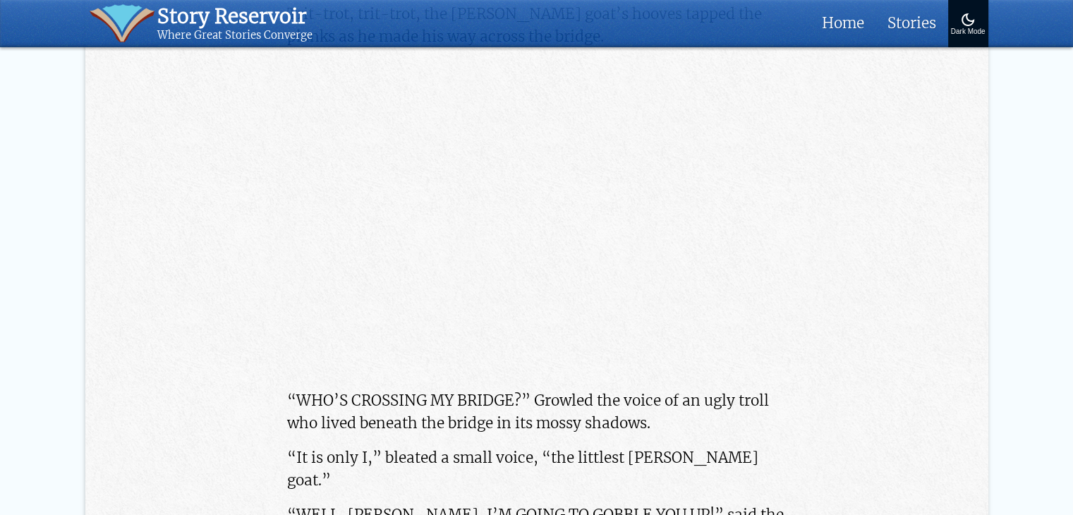
scroll to position [988, 0]
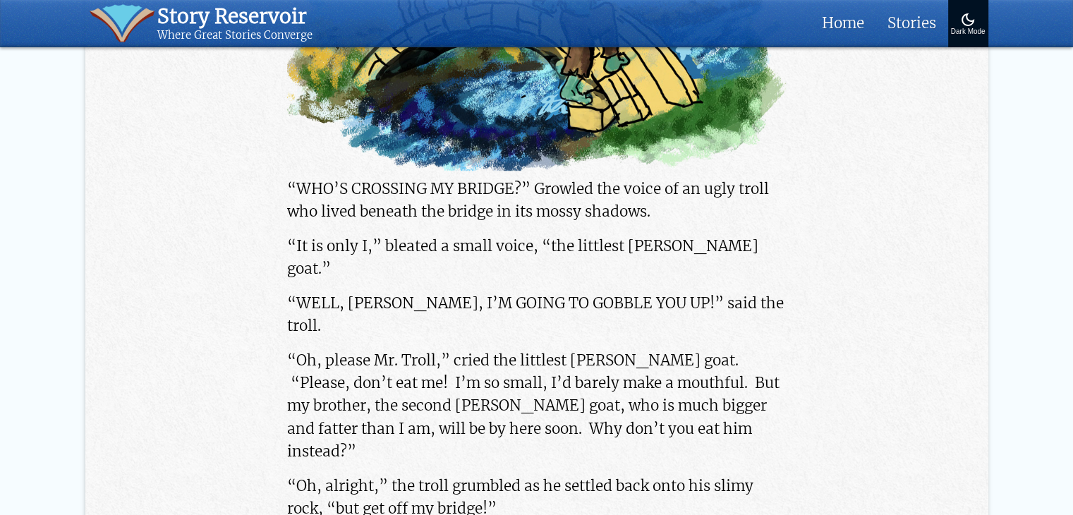
drag, startPoint x: 283, startPoint y: 276, endPoint x: 381, endPoint y: 300, distance: 100.9
copy p "“WELL, [PERSON_NAME], I’M GOING TO GOBBLE YOU UP!” said the troll."
click at [515, 389] on p "“Oh, please Mr. Troll,” cried the littlest [PERSON_NAME] goat. “Please, don’t e…" at bounding box center [536, 406] width 499 height 114
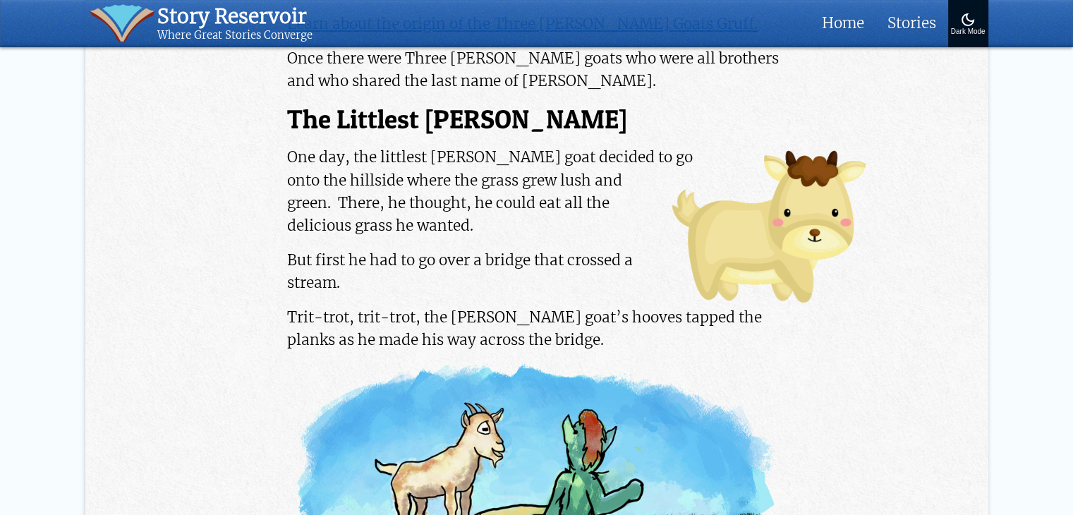
scroll to position [1381, 0]
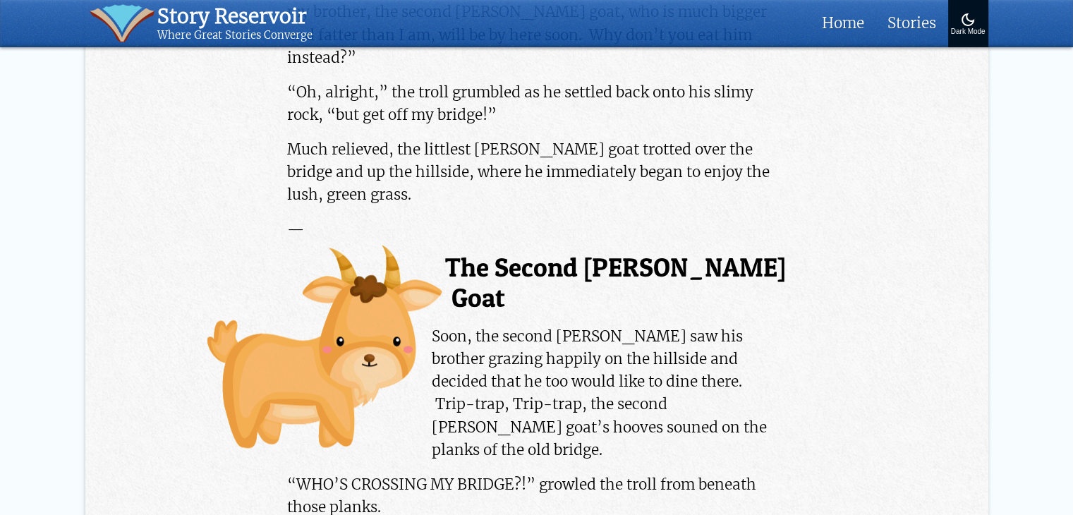
click at [767, 253] on h2 "The Second Billy Goat" at bounding box center [536, 283] width 499 height 61
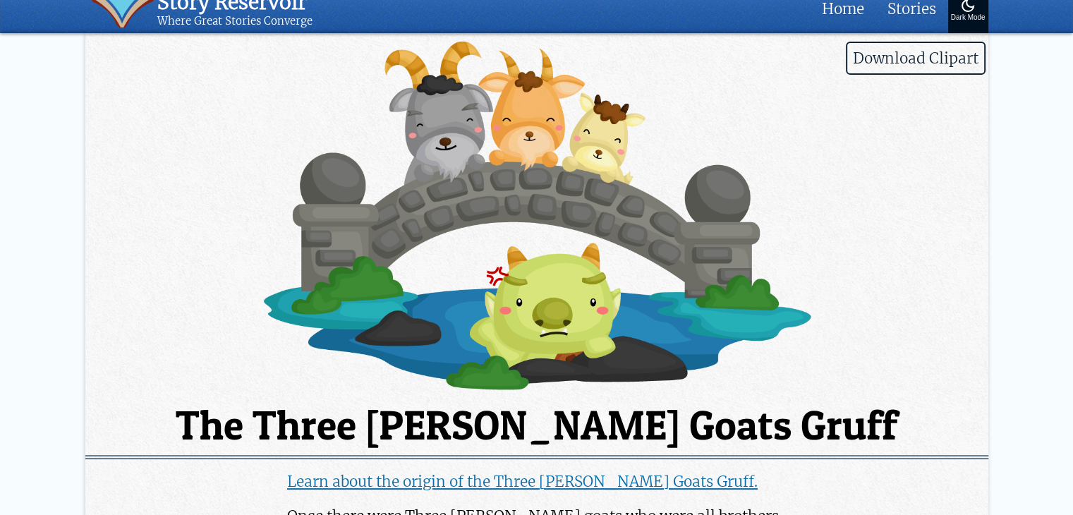
scroll to position [0, 0]
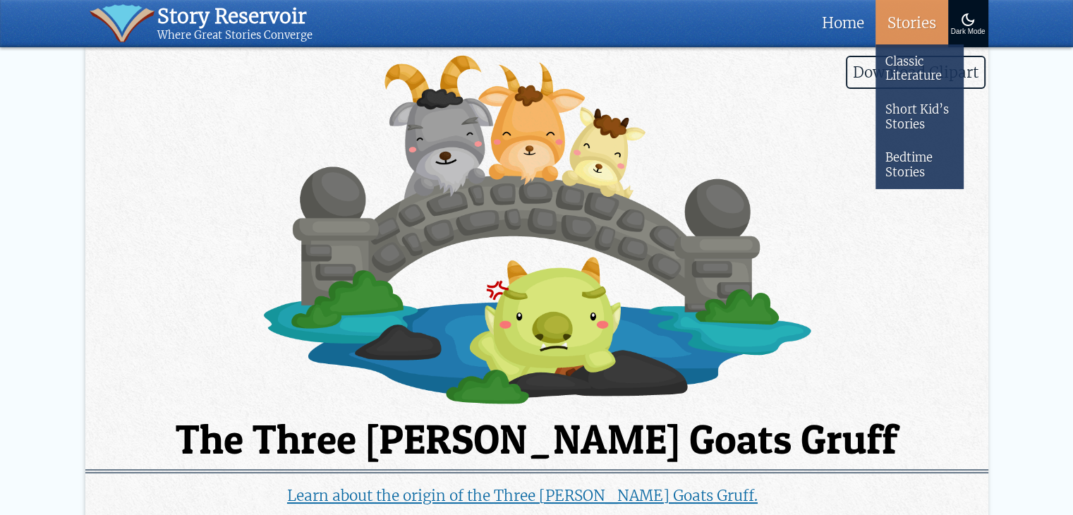
click at [917, 29] on link "Stories" at bounding box center [911, 23] width 72 height 47
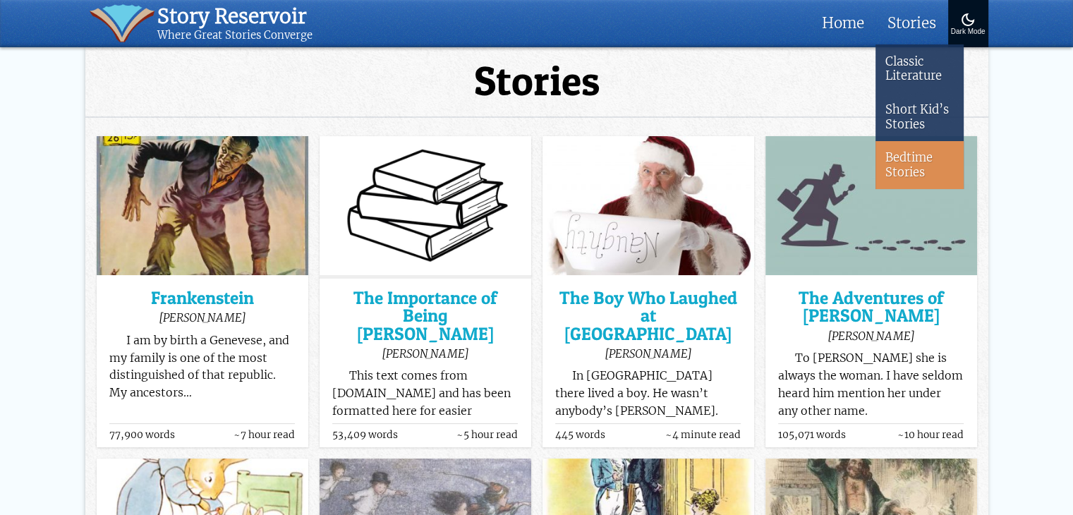
click at [901, 152] on link "Bedtime Stories" at bounding box center [919, 165] width 88 height 48
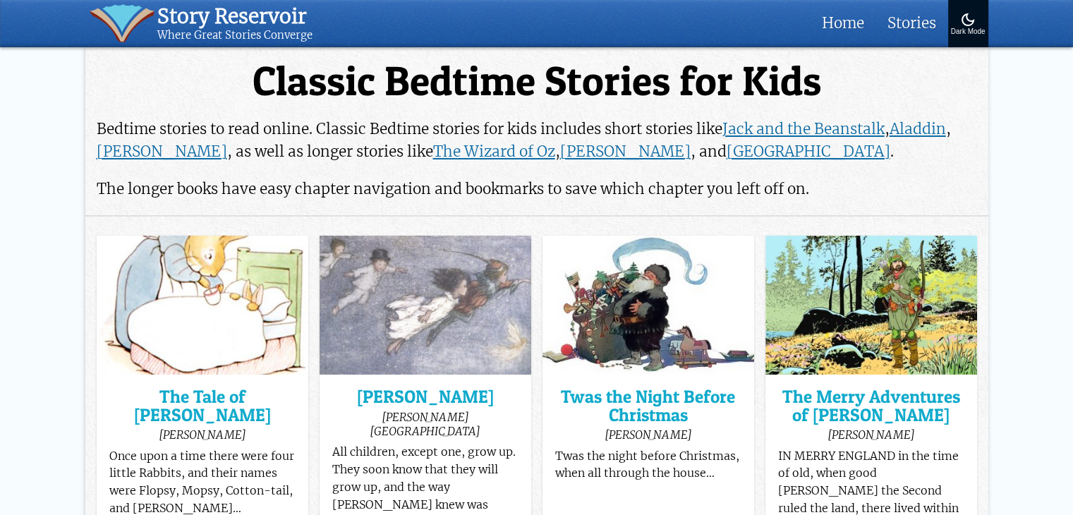
click at [973, 32] on div "Dark Mode" at bounding box center [968, 32] width 35 height 8
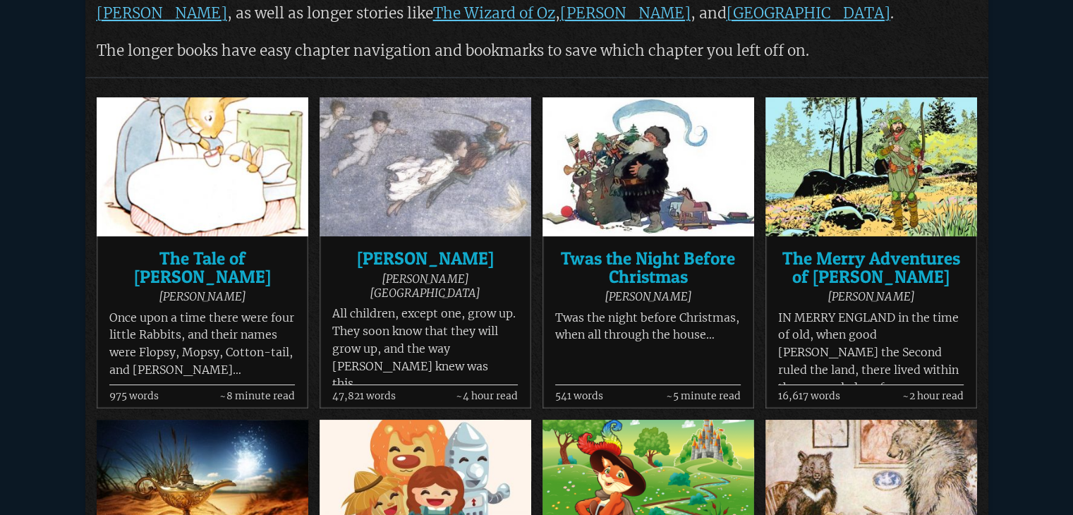
scroll to position [141, 0]
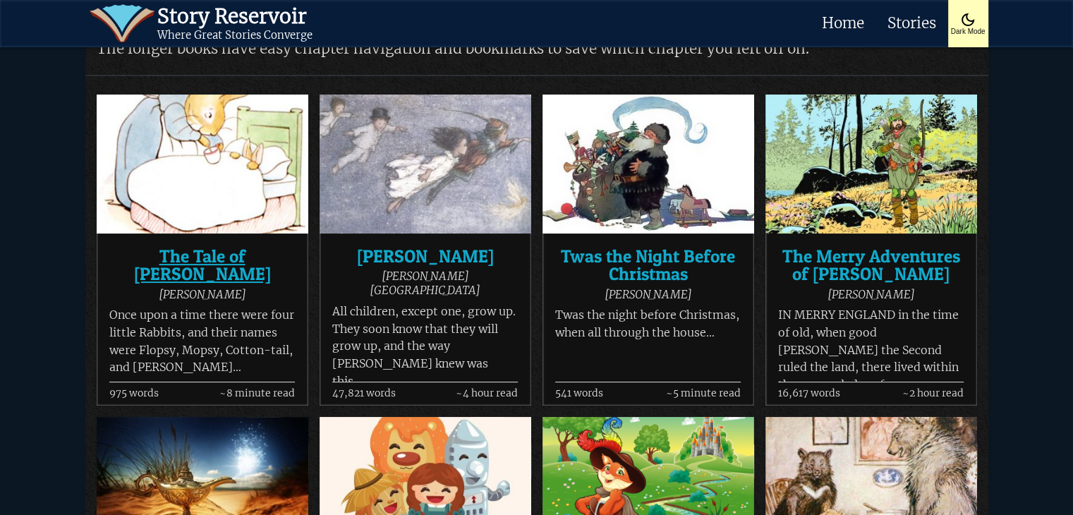
click at [226, 274] on h3 "The Tale of Peter Rabbit" at bounding box center [202, 266] width 186 height 36
click at [665, 255] on h3 "Twas the Night Before Christmas" at bounding box center [648, 266] width 186 height 36
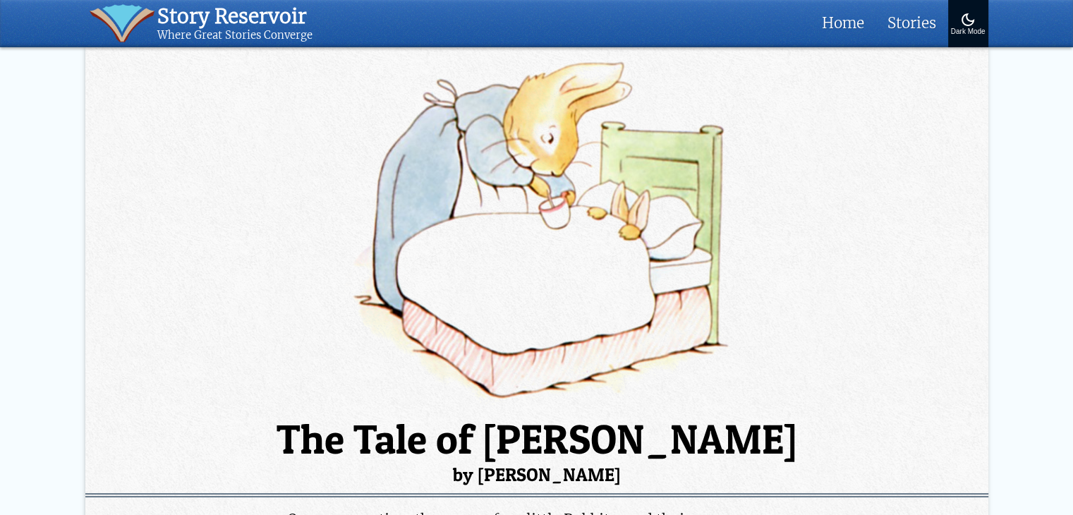
click at [973, 41] on button "Dark Mode" at bounding box center [968, 23] width 40 height 47
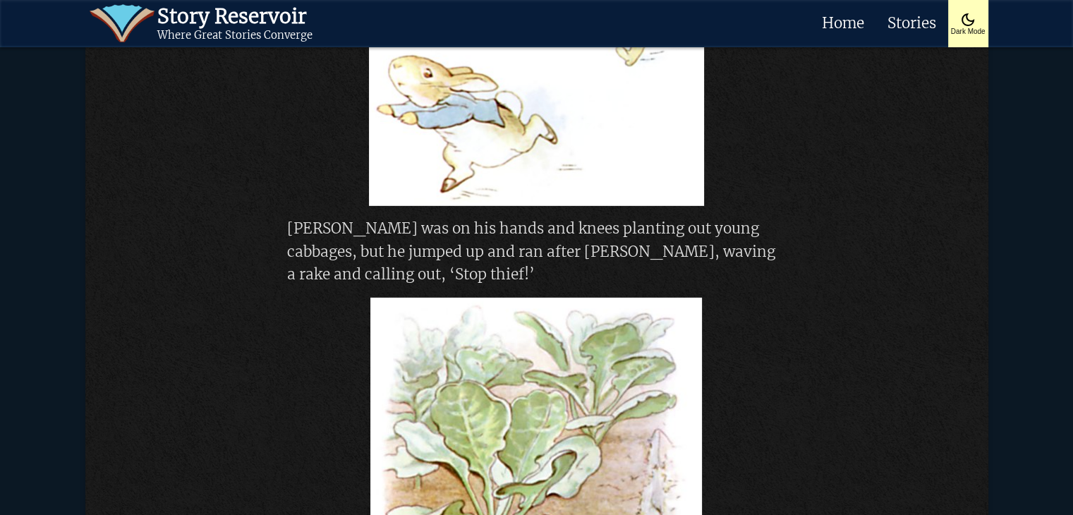
scroll to position [4444, 0]
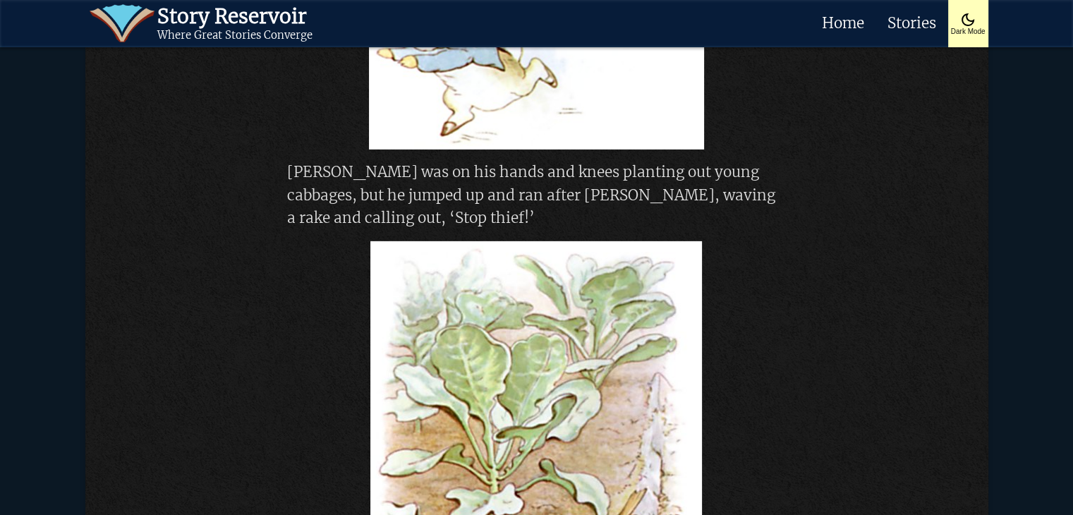
click at [546, 206] on p "Mr. McGregor was on his hands and knees planting out young cabbages, but he jum…" at bounding box center [536, 195] width 499 height 68
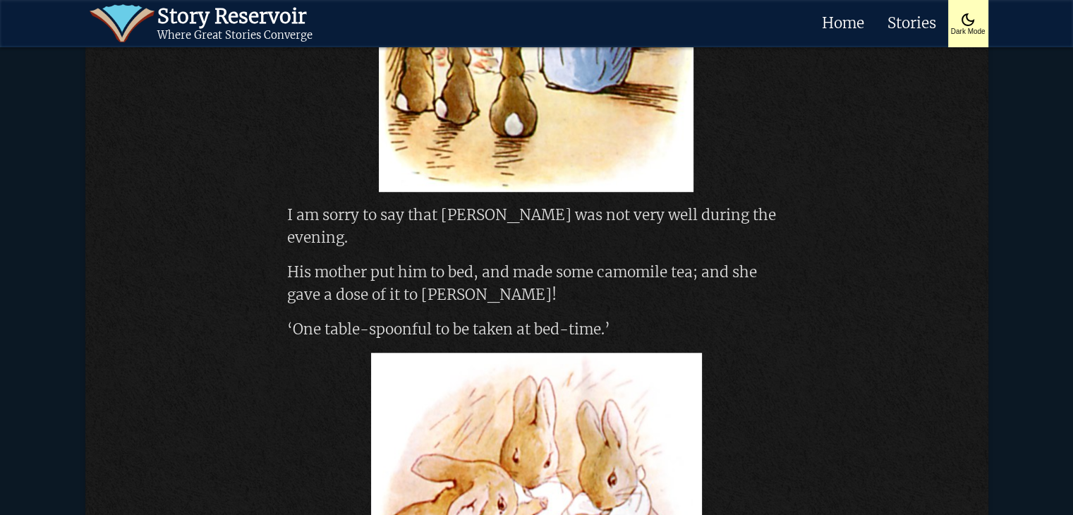
scroll to position [11781, 0]
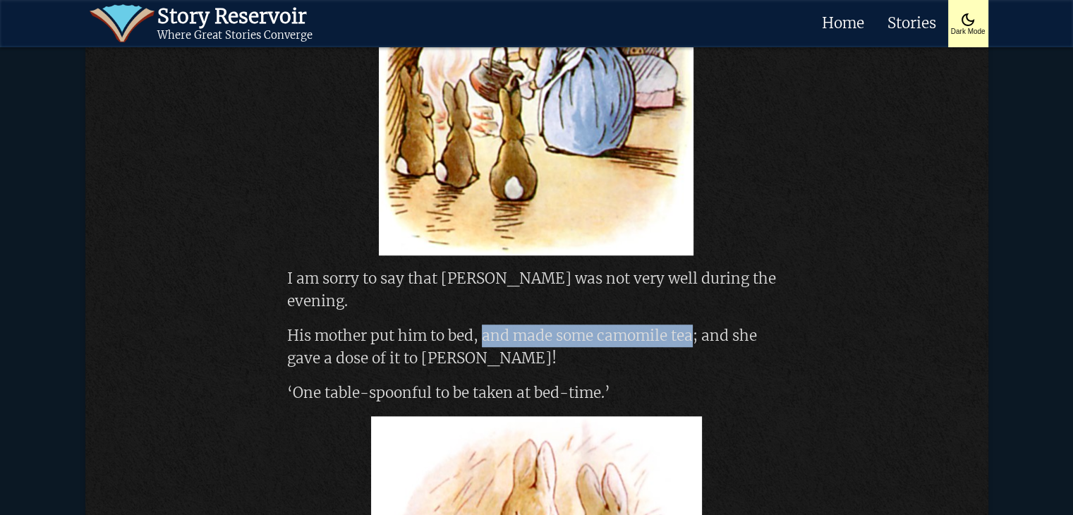
drag, startPoint x: 485, startPoint y: 245, endPoint x: 692, endPoint y: 243, distance: 206.7
click at [692, 324] on p "His mother put him to bed, and made some camomile tea; and she gave a dose of i…" at bounding box center [536, 346] width 499 height 45
click at [696, 324] on p "His mother put him to bed, and made some camomile tea; and she gave a dose of i…" at bounding box center [536, 346] width 499 height 45
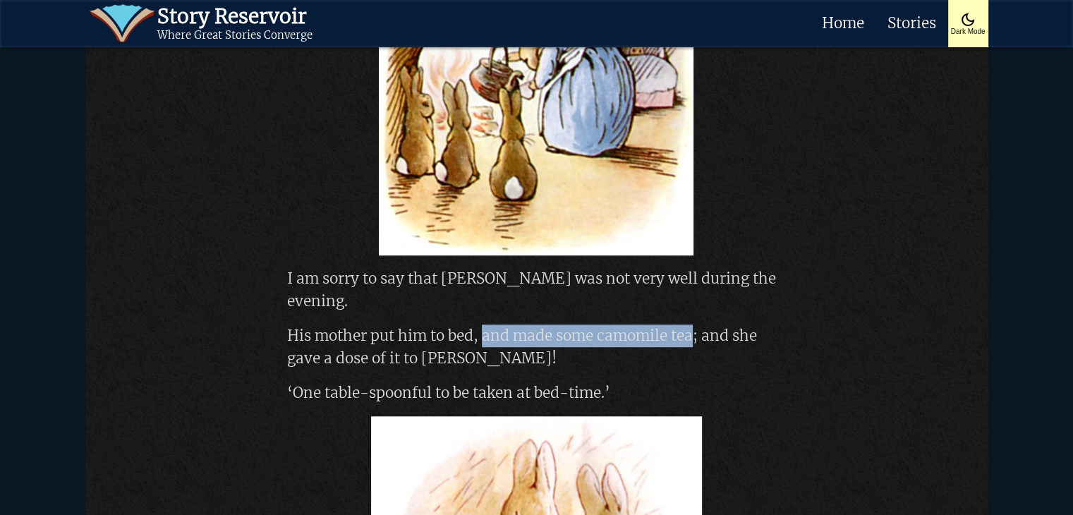
drag, startPoint x: 483, startPoint y: 243, endPoint x: 693, endPoint y: 236, distance: 210.3
click at [693, 324] on p "His mother put him to bed, and made some camomile tea; and she gave a dose of i…" at bounding box center [536, 346] width 499 height 45
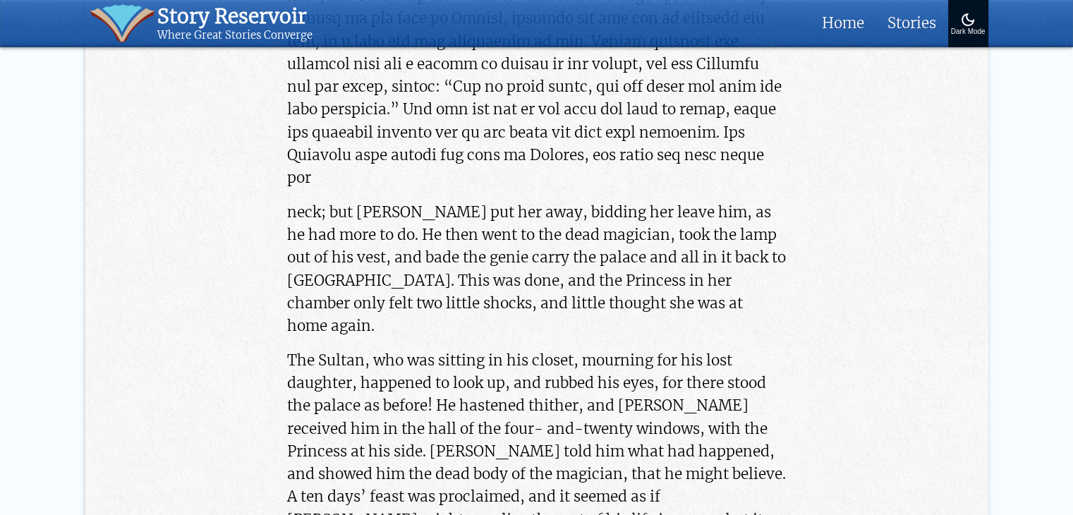
scroll to position [6349, 0]
